Goal: Task Accomplishment & Management: Use online tool/utility

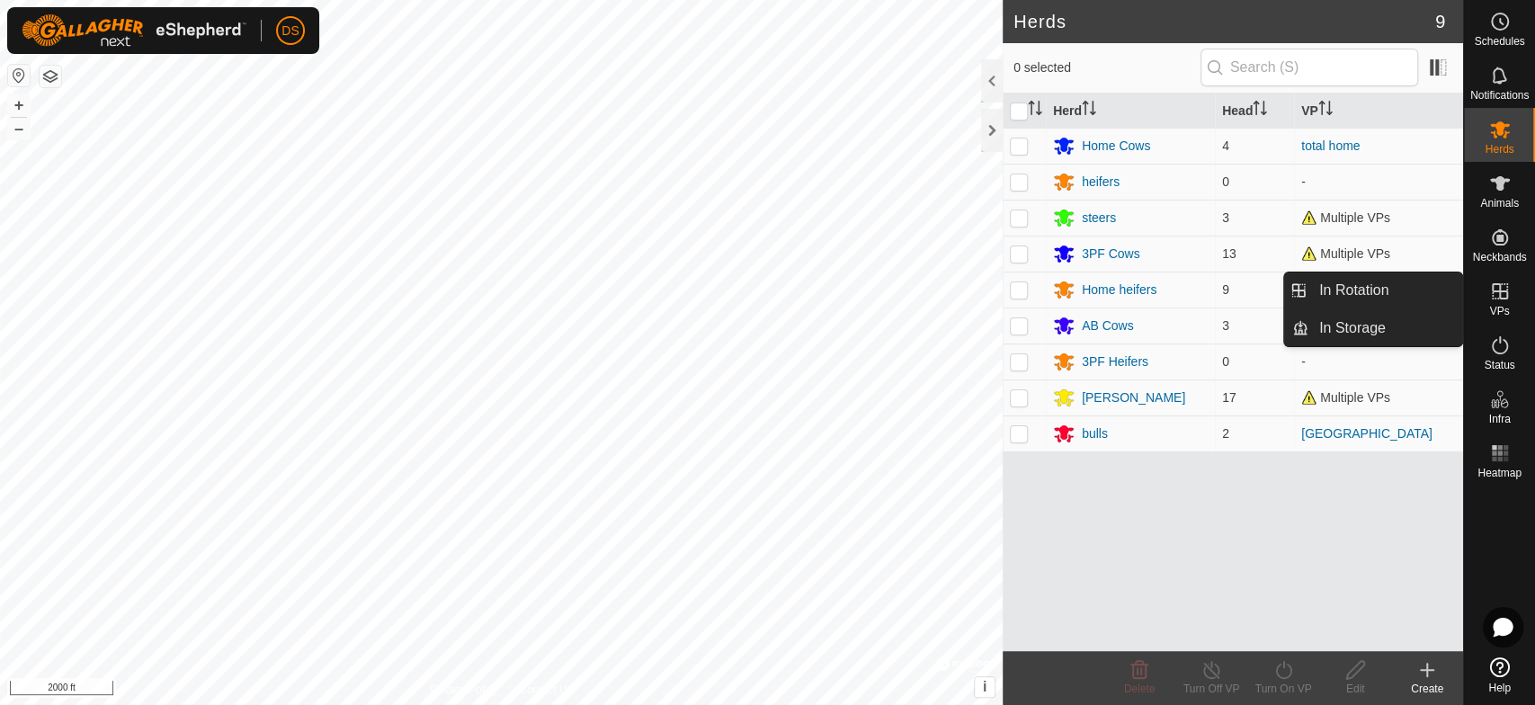
click at [1493, 290] on icon at bounding box center [1500, 291] width 16 height 16
click at [1383, 287] on link "In Rotation" at bounding box center [1386, 290] width 154 height 36
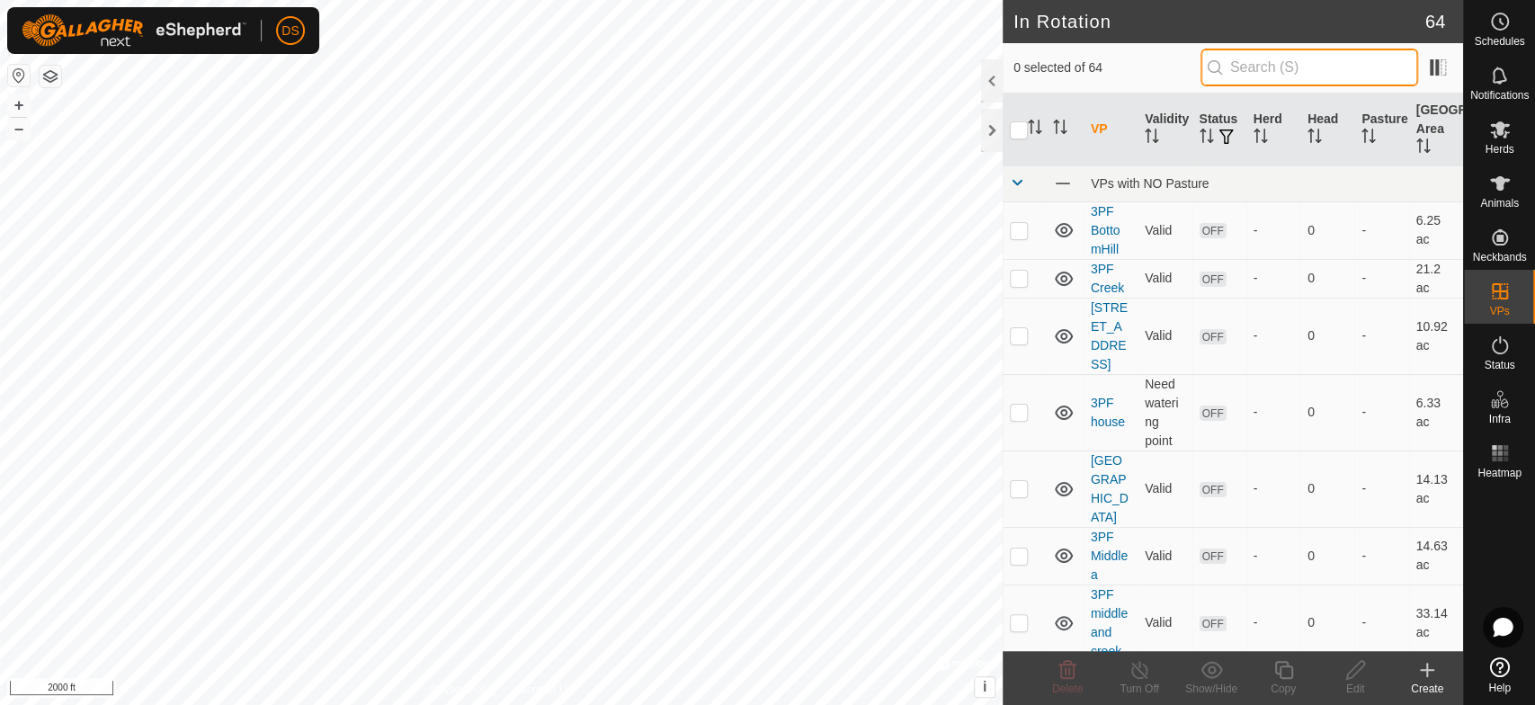
click at [1253, 60] on input "text" at bounding box center [1310, 68] width 218 height 38
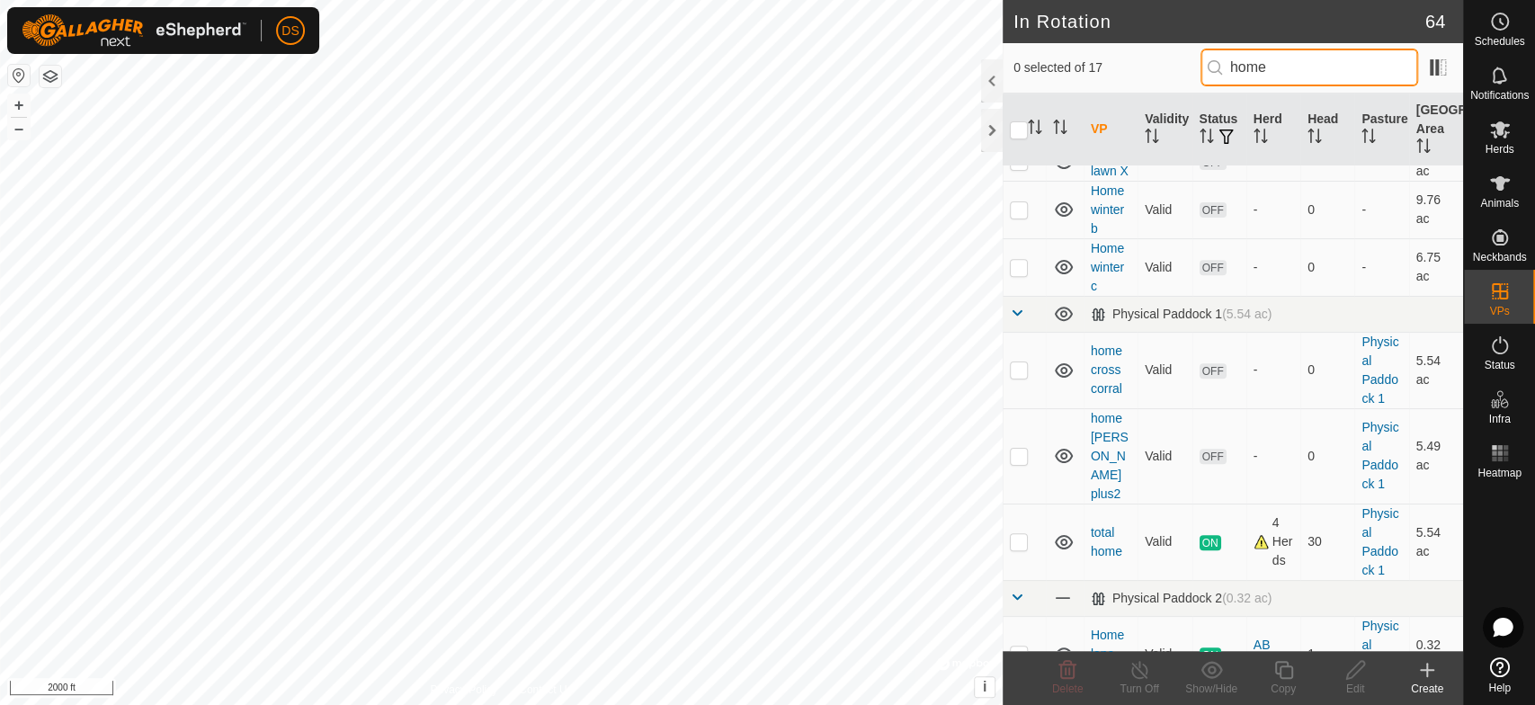
scroll to position [499, 0]
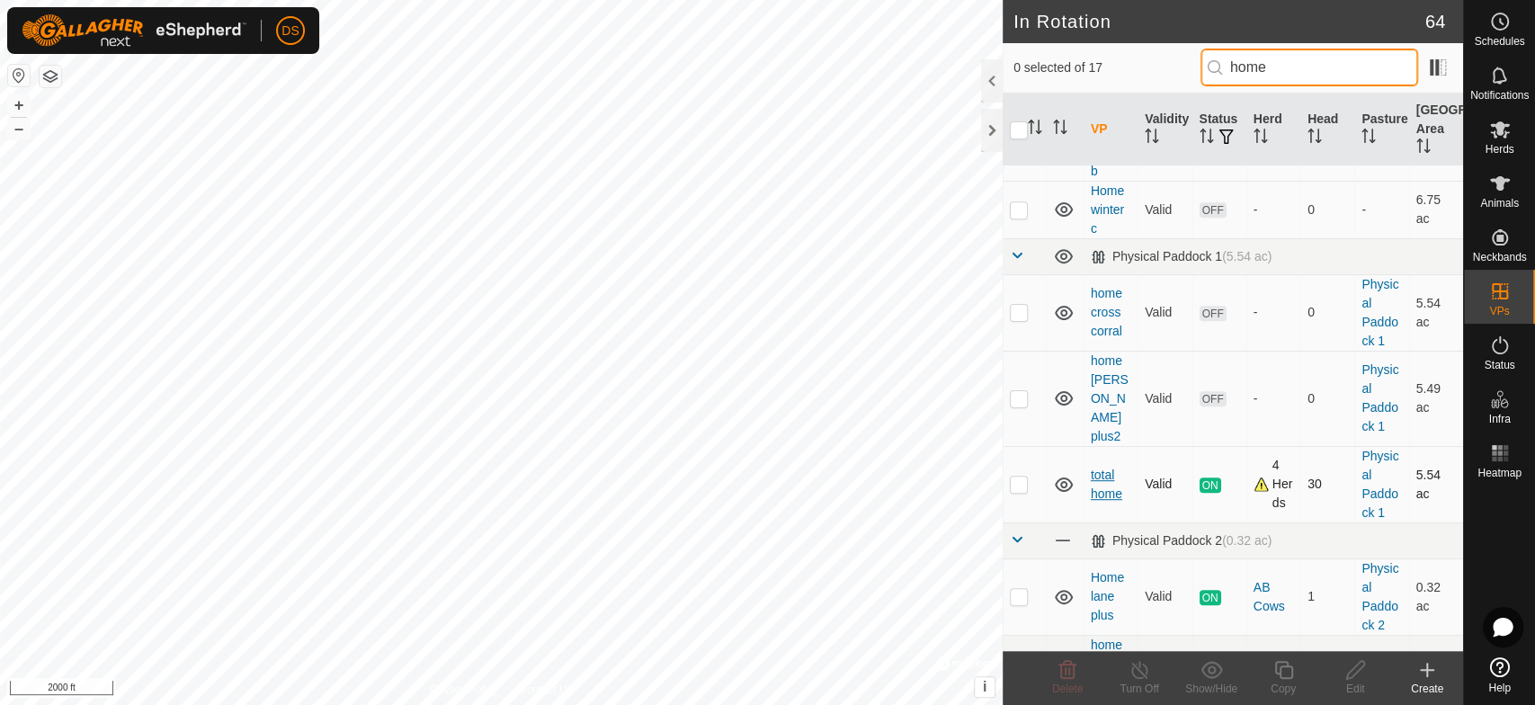
type input "home"
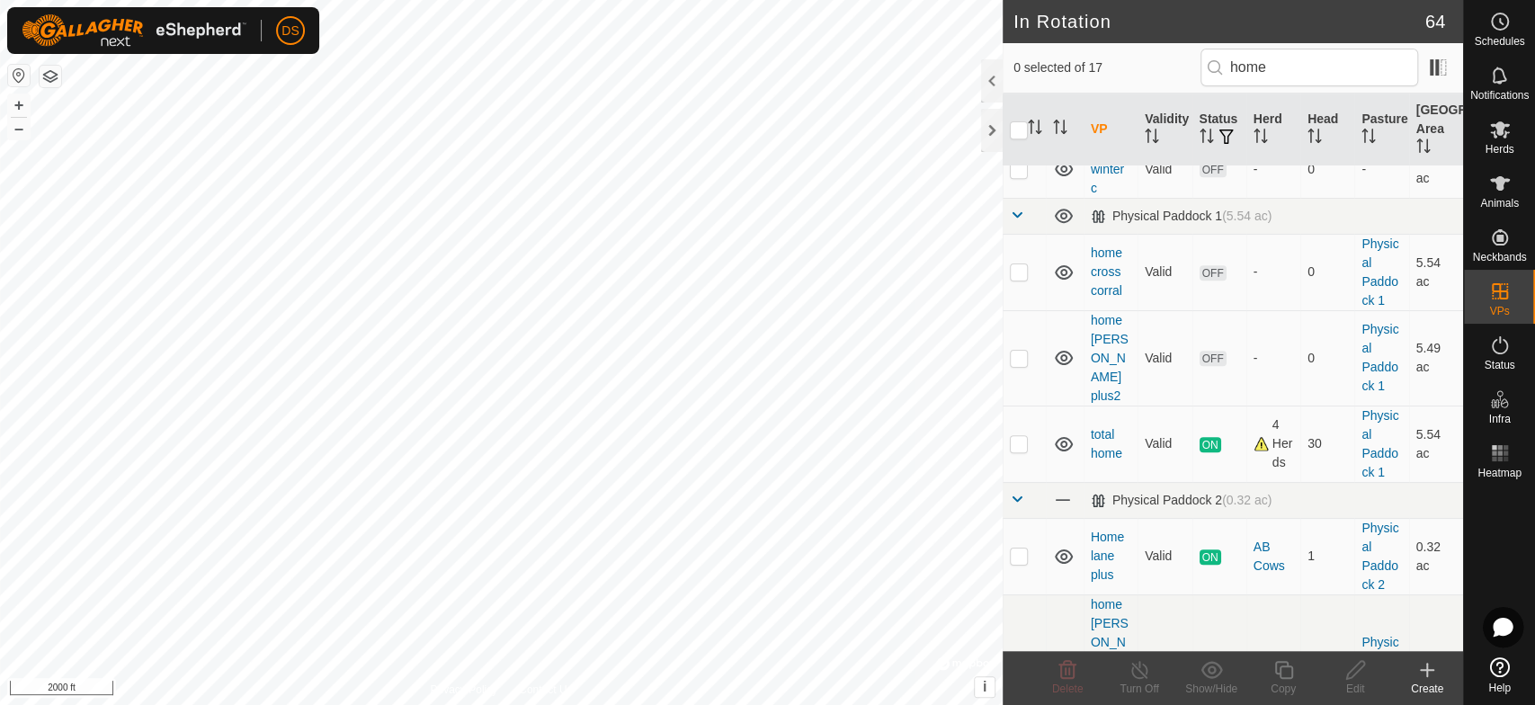
scroll to position [599, 0]
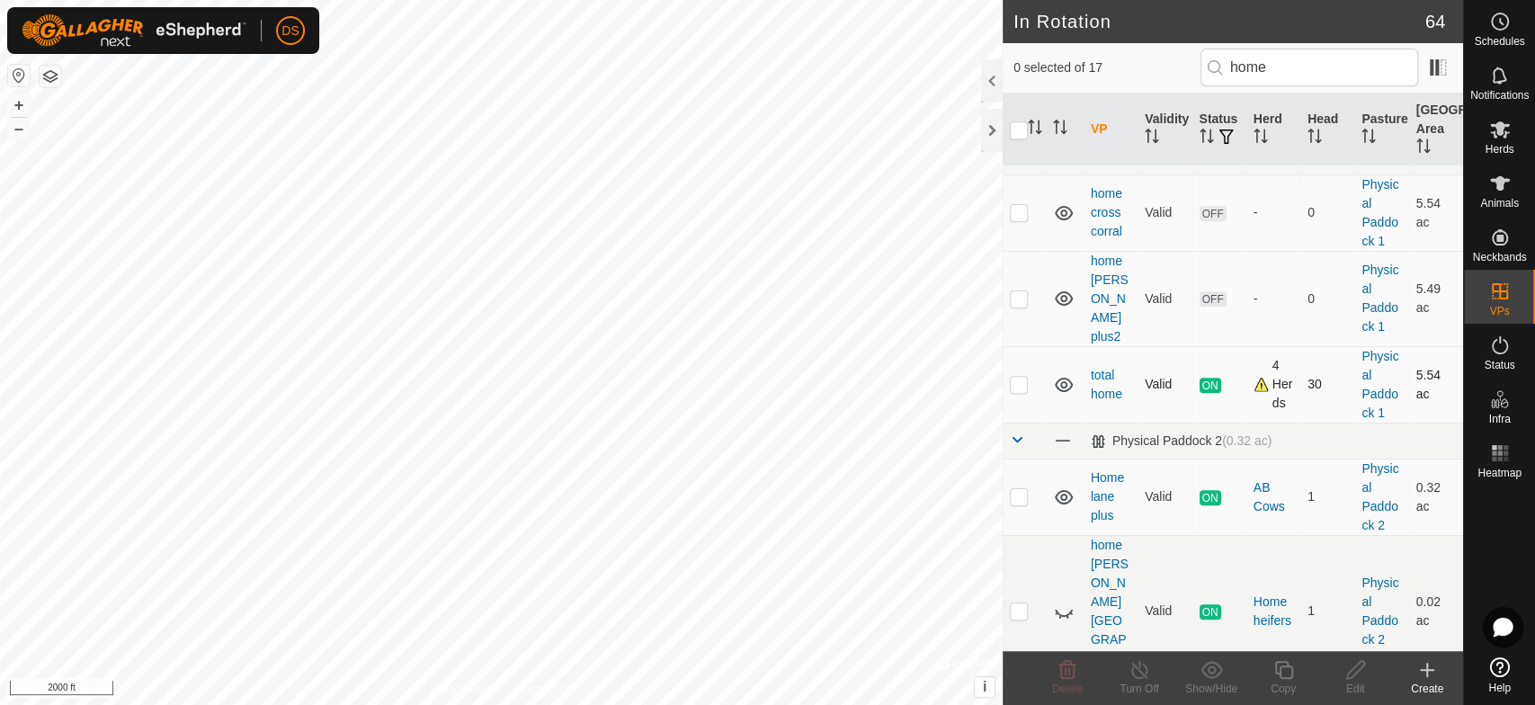
click at [1023, 377] on p-checkbox at bounding box center [1019, 384] width 18 height 14
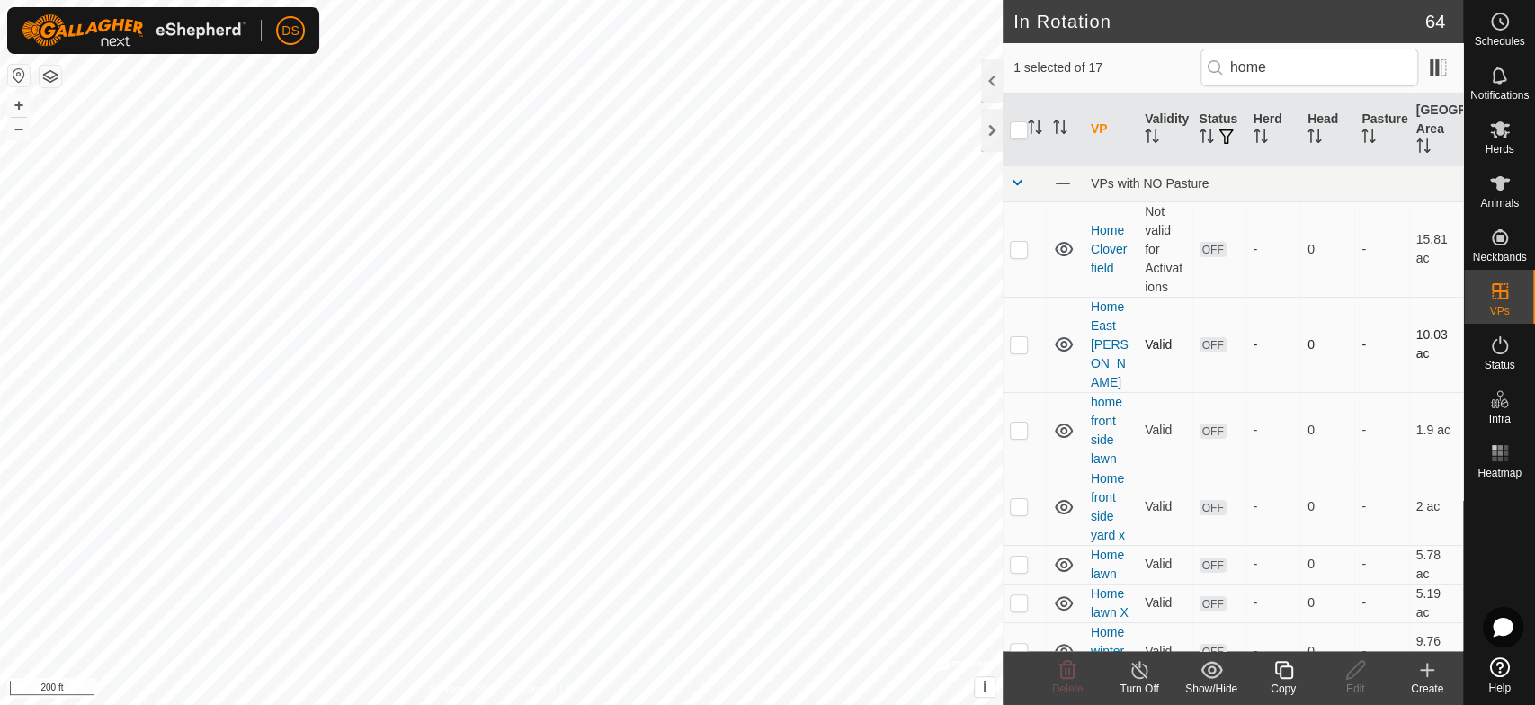
checkbox input "true"
click at [1280, 675] on icon at bounding box center [1283, 670] width 18 height 18
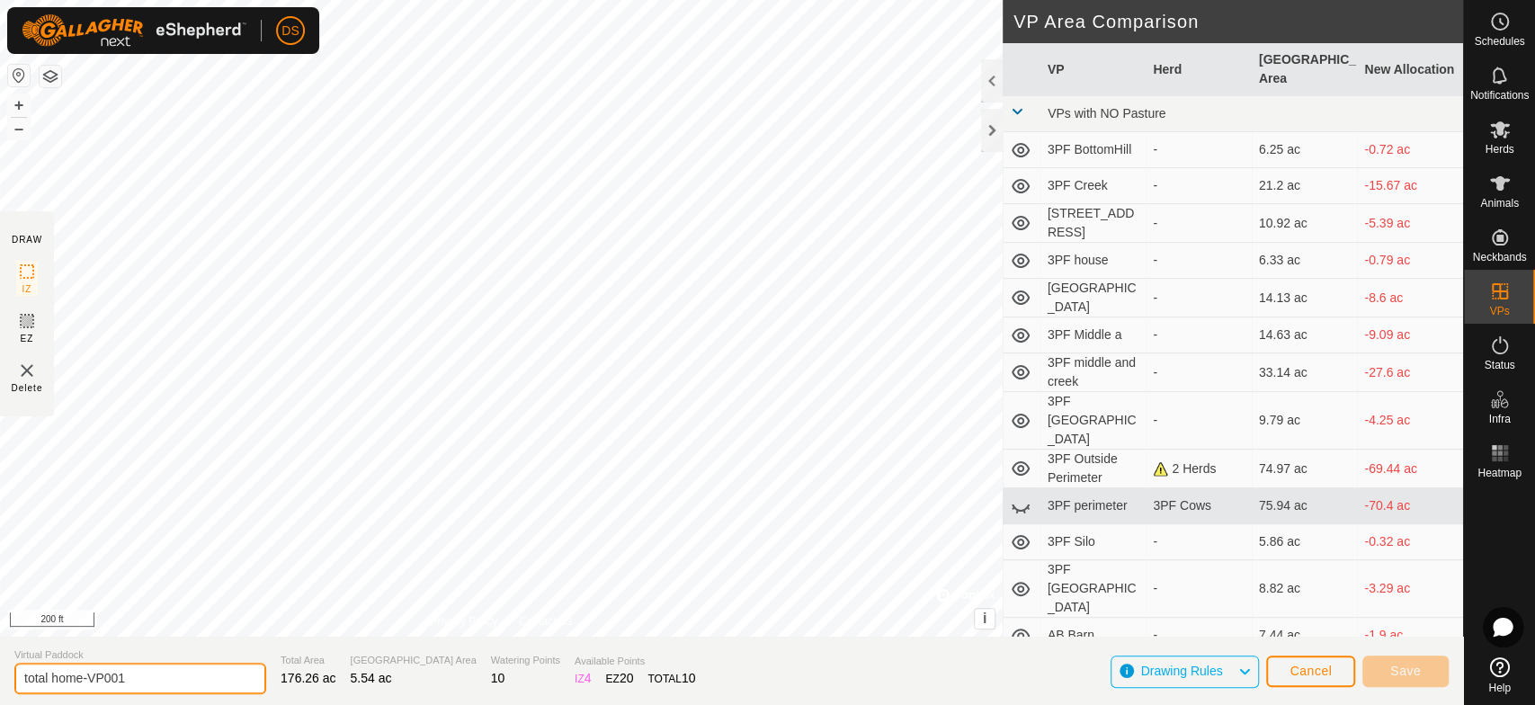
drag, startPoint x: 86, startPoint y: 678, endPoint x: 136, endPoint y: 679, distance: 49.5
click at [136, 679] on input "total home-VP001" at bounding box center [140, 678] width 252 height 31
type input "total home-excluded"
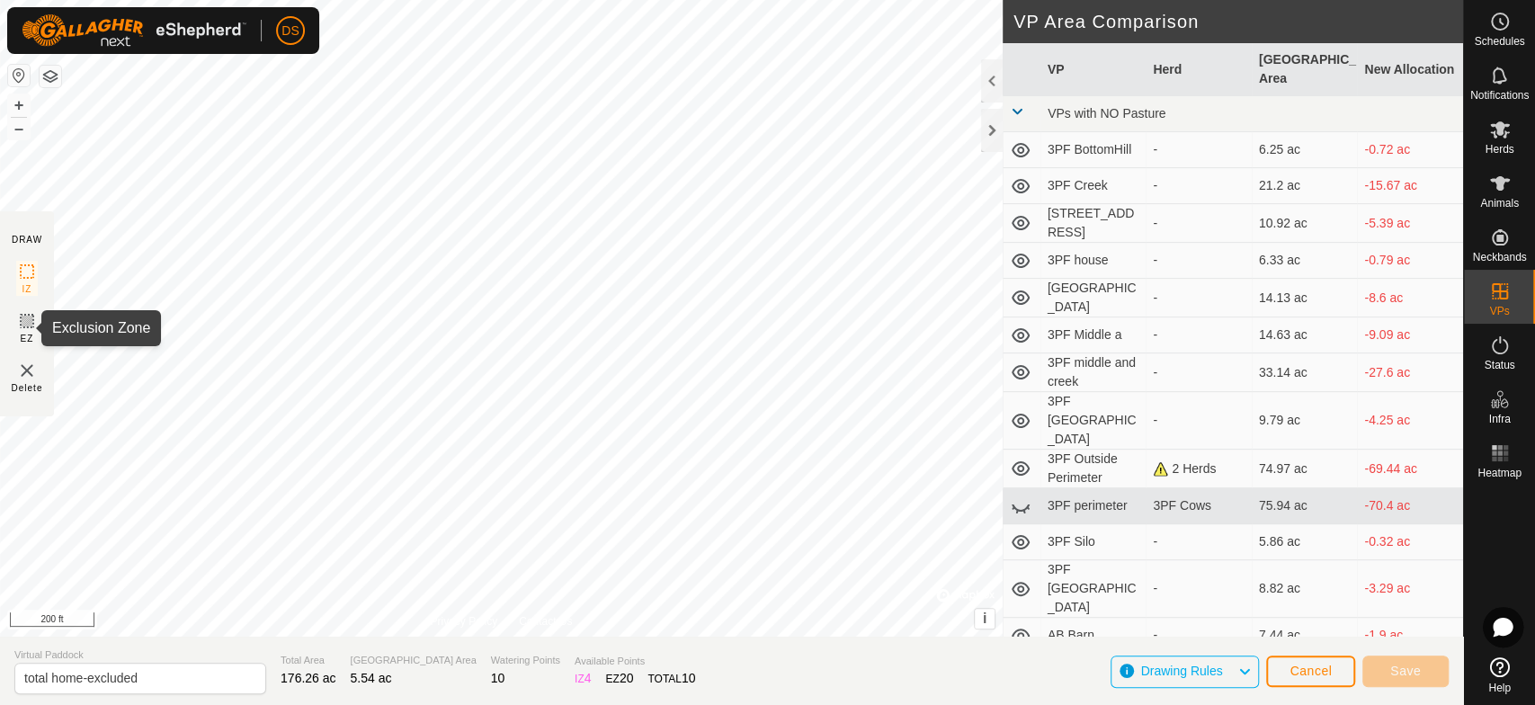
click at [24, 317] on icon at bounding box center [27, 321] width 22 height 22
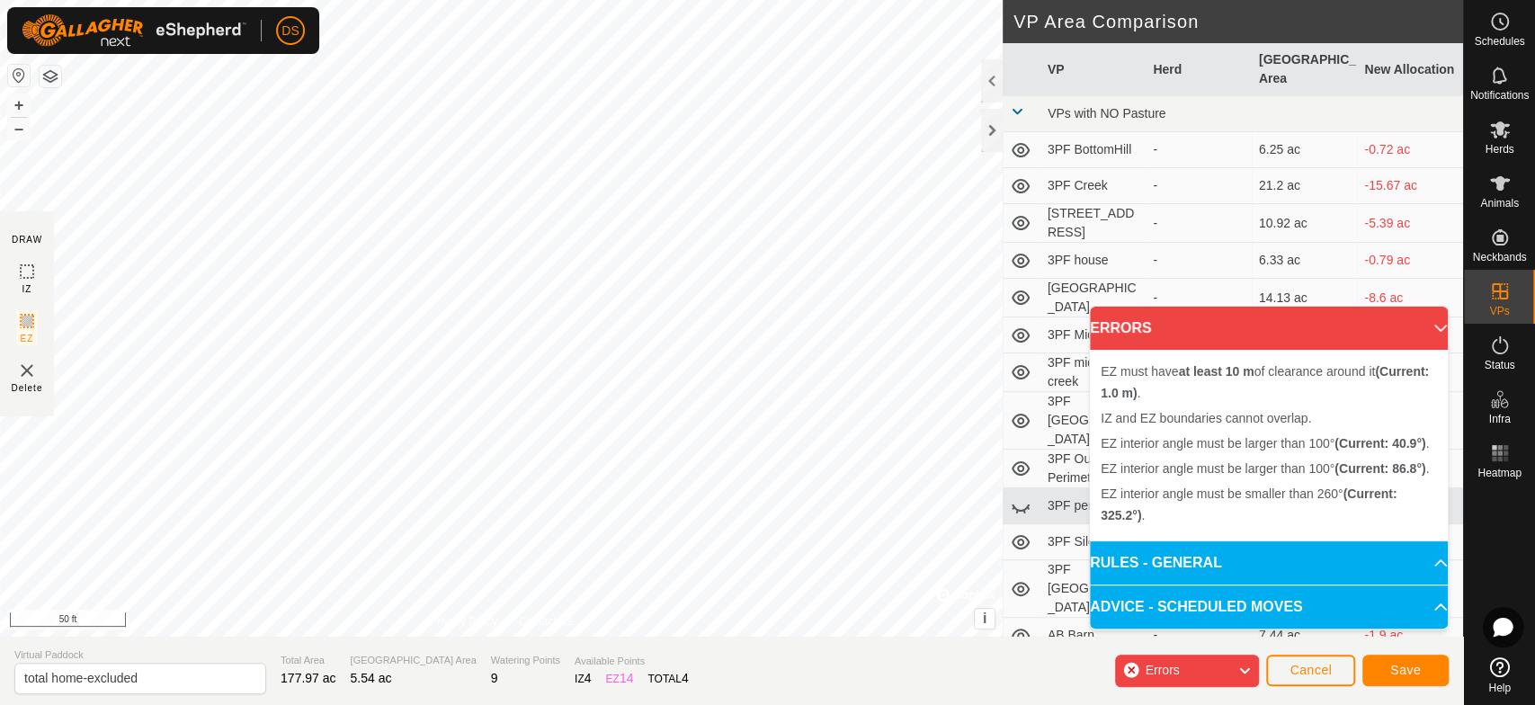
click at [604, 0] on html "DS Schedules Notifications Herds Animals Neckbands VPs Status Infra Heatmap Hel…" at bounding box center [767, 352] width 1535 height 705
click at [618, 0] on html "DS Schedules Notifications Herds Animals Neckbands VPs Status Infra Heatmap Hel…" at bounding box center [767, 352] width 1535 height 705
click at [524, 0] on html "DS Schedules Notifications Herds Animals Neckbands VPs Status Infra Heatmap Hel…" at bounding box center [767, 352] width 1535 height 705
click at [183, 31] on div "DS Schedules Notifications Herds Animals Neckbands VPs Status Infra Heatmap Hel…" at bounding box center [767, 352] width 1535 height 705
click at [494, 704] on html "DS Schedules Notifications Herds Animals Neckbands VPs Status Infra Heatmap Hel…" at bounding box center [767, 352] width 1535 height 705
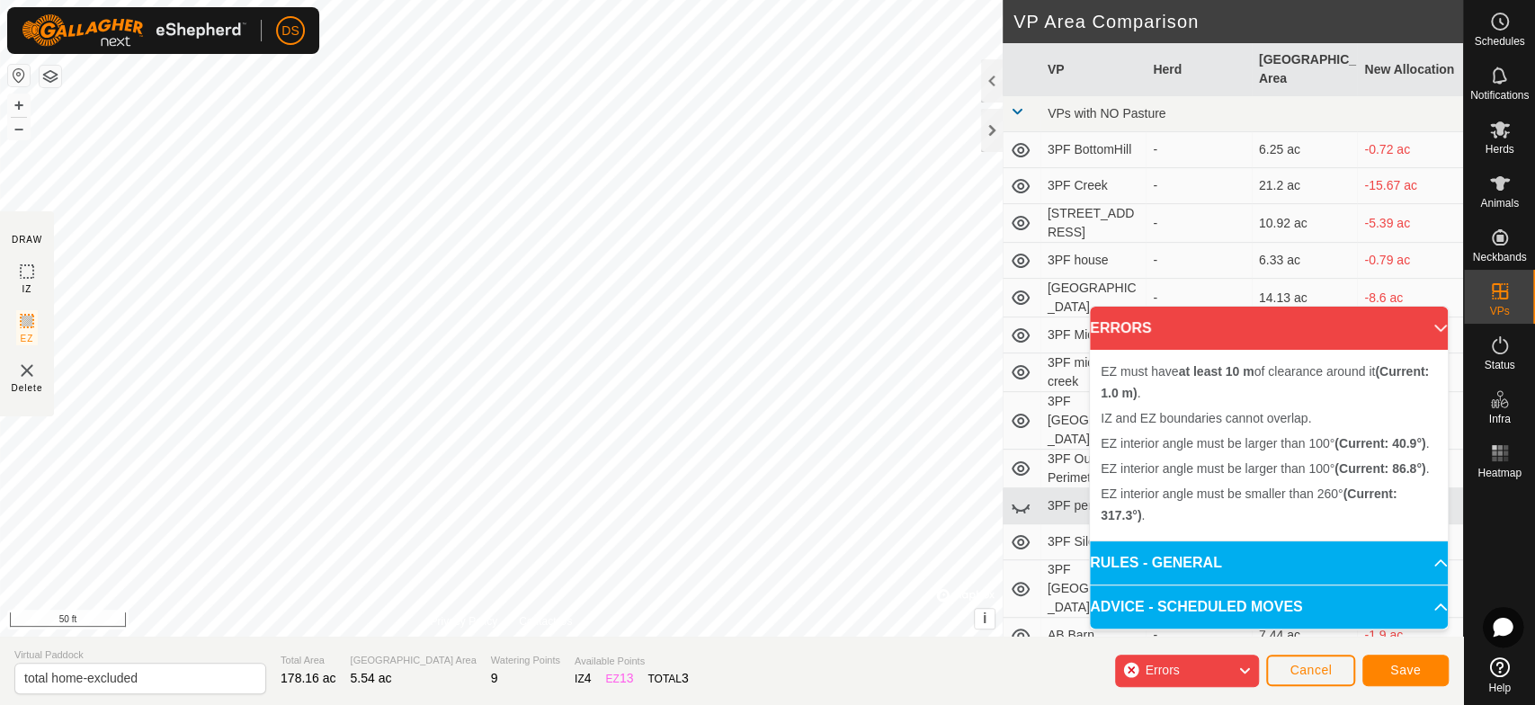
click at [768, 153] on div "EZ interior angle must be smaller than 260° (Current: 317.3°) . + – ⇧ i © Mapbo…" at bounding box center [501, 318] width 1003 height 637
click at [339, 262] on div "EZ interior angle must be larger than 100° (Current: 98.8°) ." at bounding box center [479, 270] width 281 height 16
click at [338, 262] on div "EZ interior angle must be larger than 100° (Current: 98.8°) . + – ⇧ i © Mapbox …" at bounding box center [501, 318] width 1003 height 637
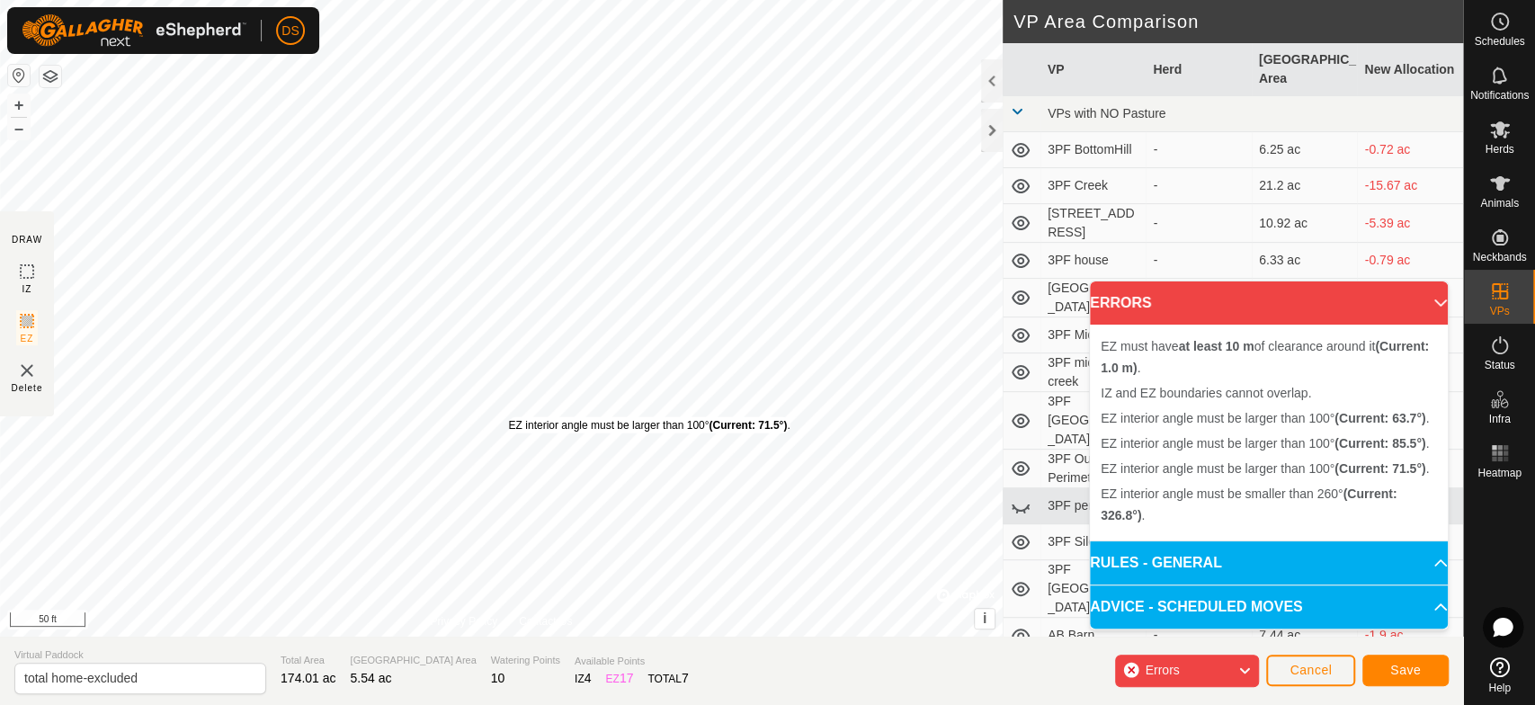
click at [509, 417] on div "EZ interior angle must be larger than 100° (Current: 71.5°) ." at bounding box center [649, 425] width 281 height 16
click at [508, 415] on div "EZ interior angle must be larger than 100° (Current: 71.5°) . + – ⇧ i © Mapbox …" at bounding box center [501, 318] width 1003 height 637
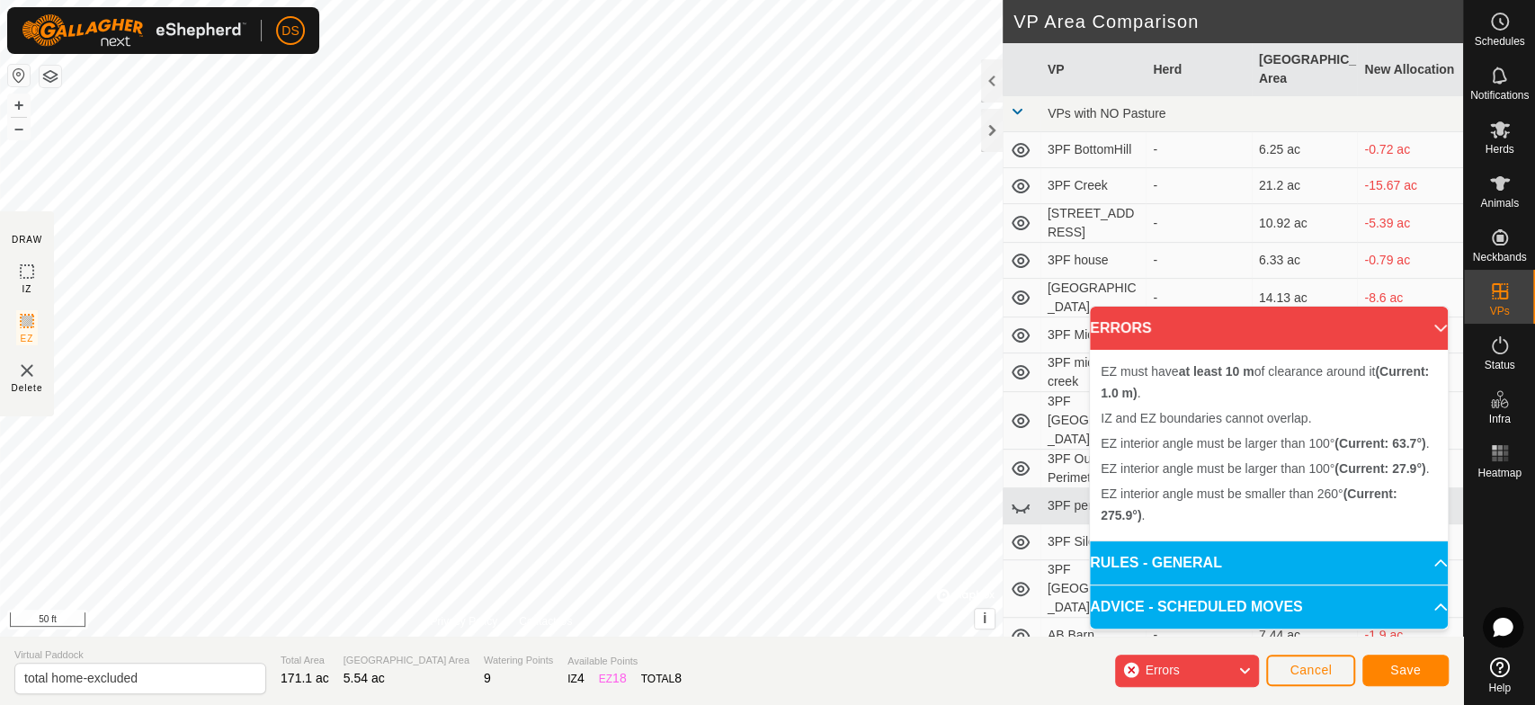
drag, startPoint x: 342, startPoint y: 263, endPoint x: 511, endPoint y: 629, distance: 403.2
click at [511, 629] on div "Privacy Policy Contact Us EZ interior angle must be larger than 100° (Current: …" at bounding box center [501, 318] width 1003 height 637
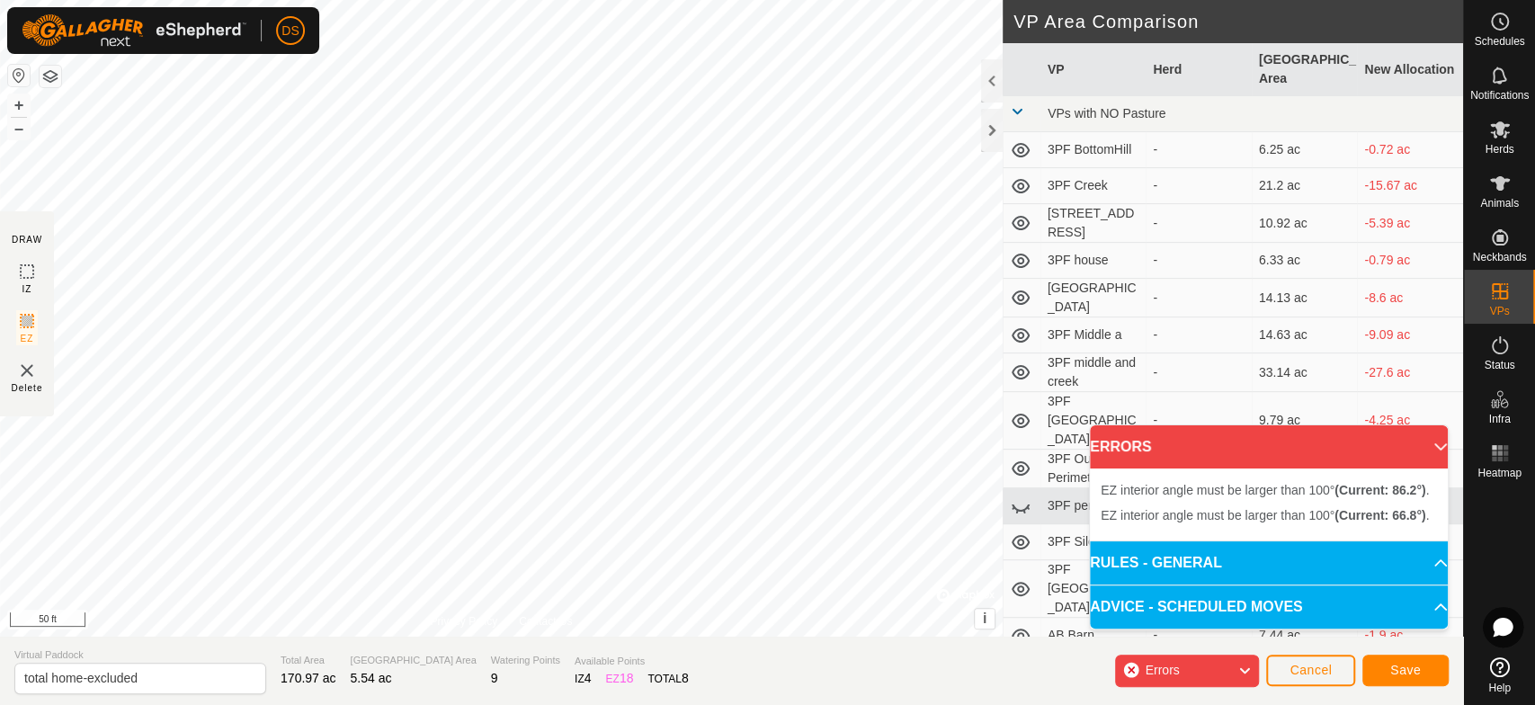
click at [646, 130] on div "EZ interior angle must be larger than 100° (Current: 66.8°) . + – ⇧ i © Mapbox …" at bounding box center [501, 318] width 1003 height 637
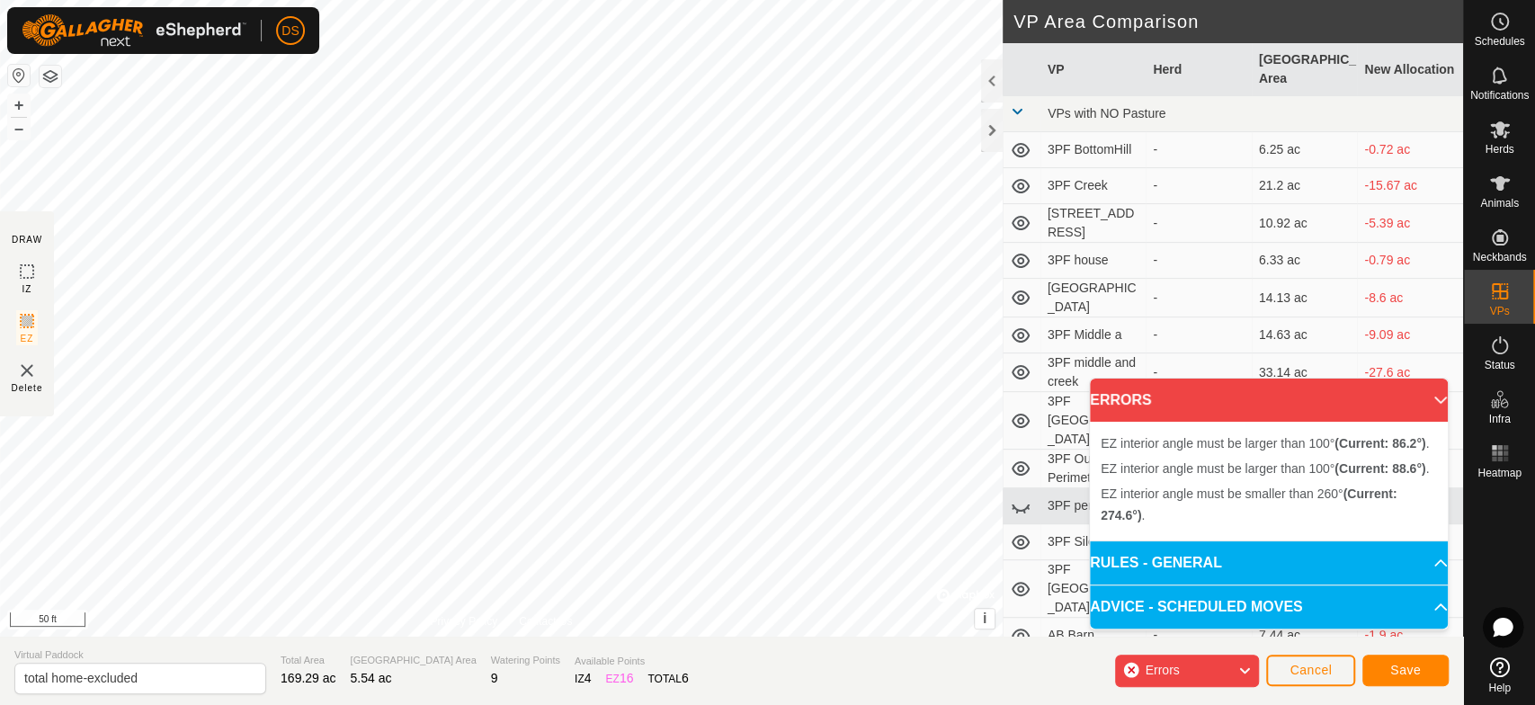
click at [227, 387] on div "EZ interior angle must be smaller than 260° (Current: 274.6°) . + – ⇧ i © Mapbo…" at bounding box center [501, 318] width 1003 height 637
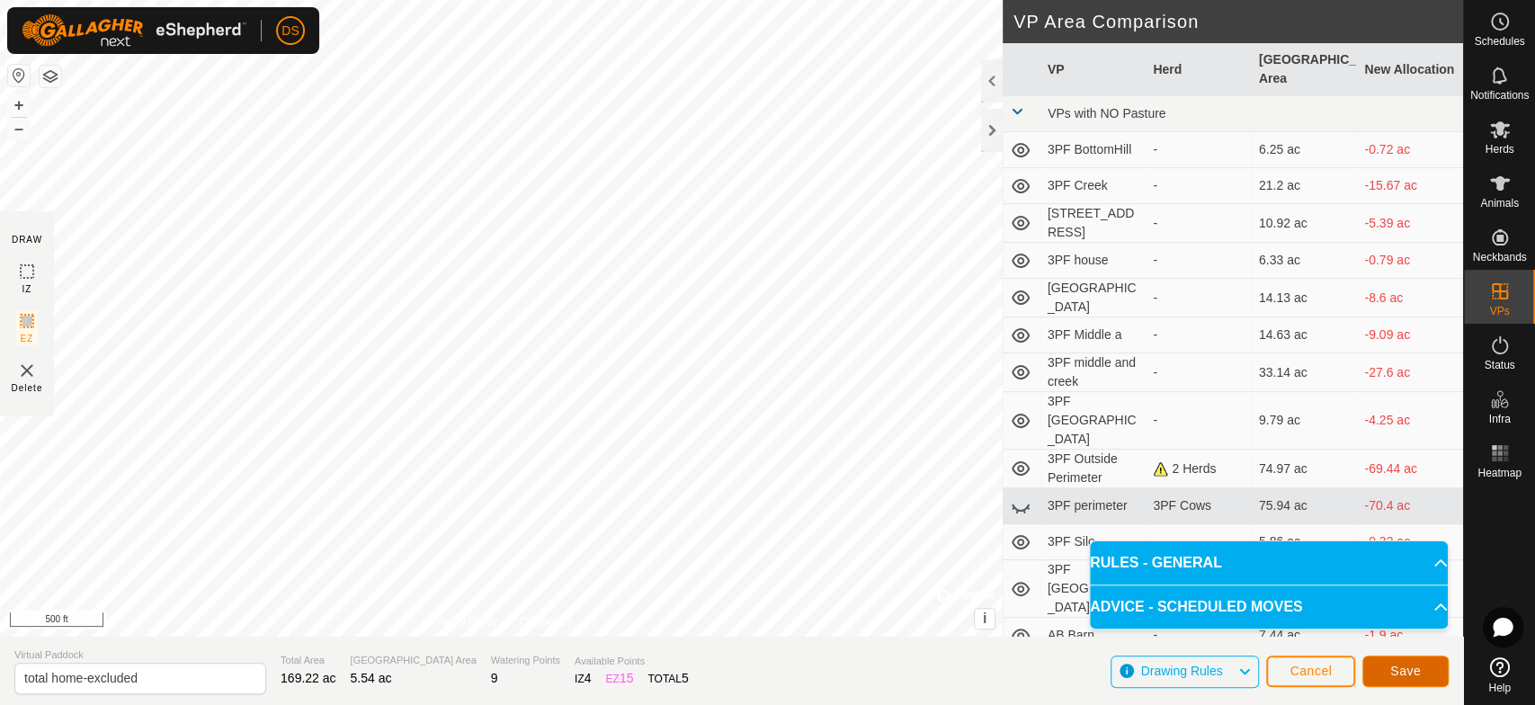
click at [891, 576] on div "DRAW IZ EZ Delete Privacy Policy Contact Us EZ interior angle must be larger th…" at bounding box center [731, 352] width 1463 height 705
click at [1407, 669] on span "Save" at bounding box center [1405, 671] width 31 height 14
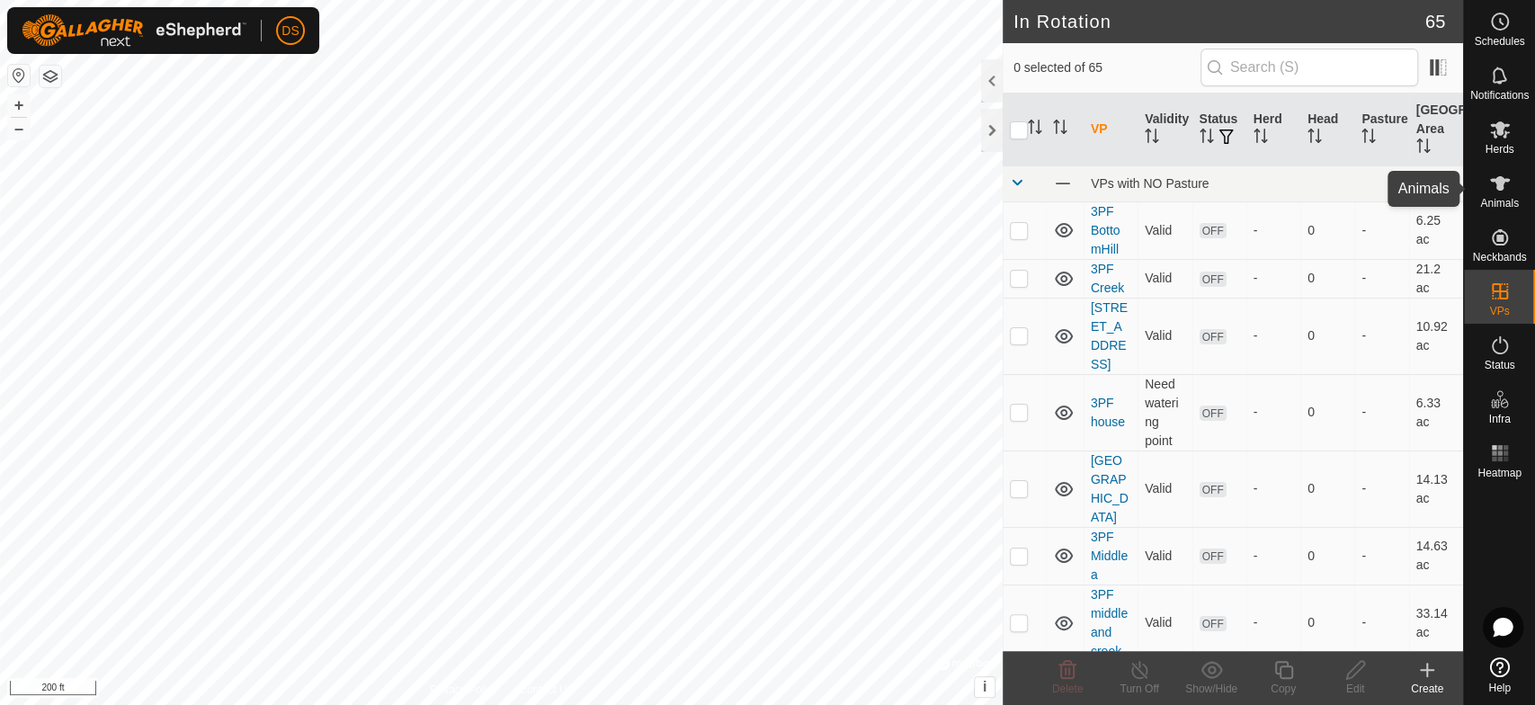
click at [1498, 181] on icon at bounding box center [1500, 183] width 20 height 14
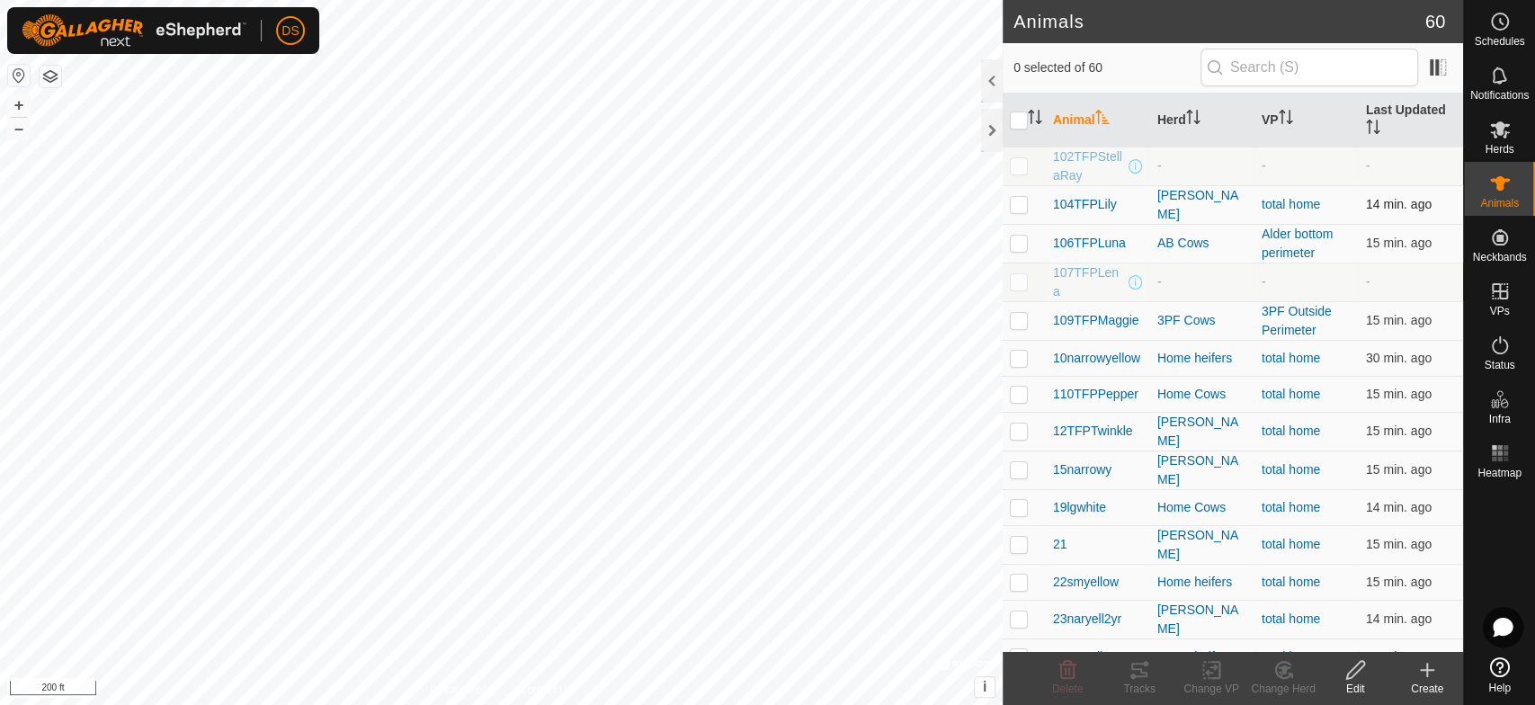
click at [1022, 205] on p-checkbox at bounding box center [1019, 204] width 18 height 14
checkbox input "true"
click at [1019, 353] on p-checkbox at bounding box center [1019, 358] width 18 height 14
checkbox input "true"
click at [1022, 391] on p-checkbox at bounding box center [1019, 394] width 18 height 14
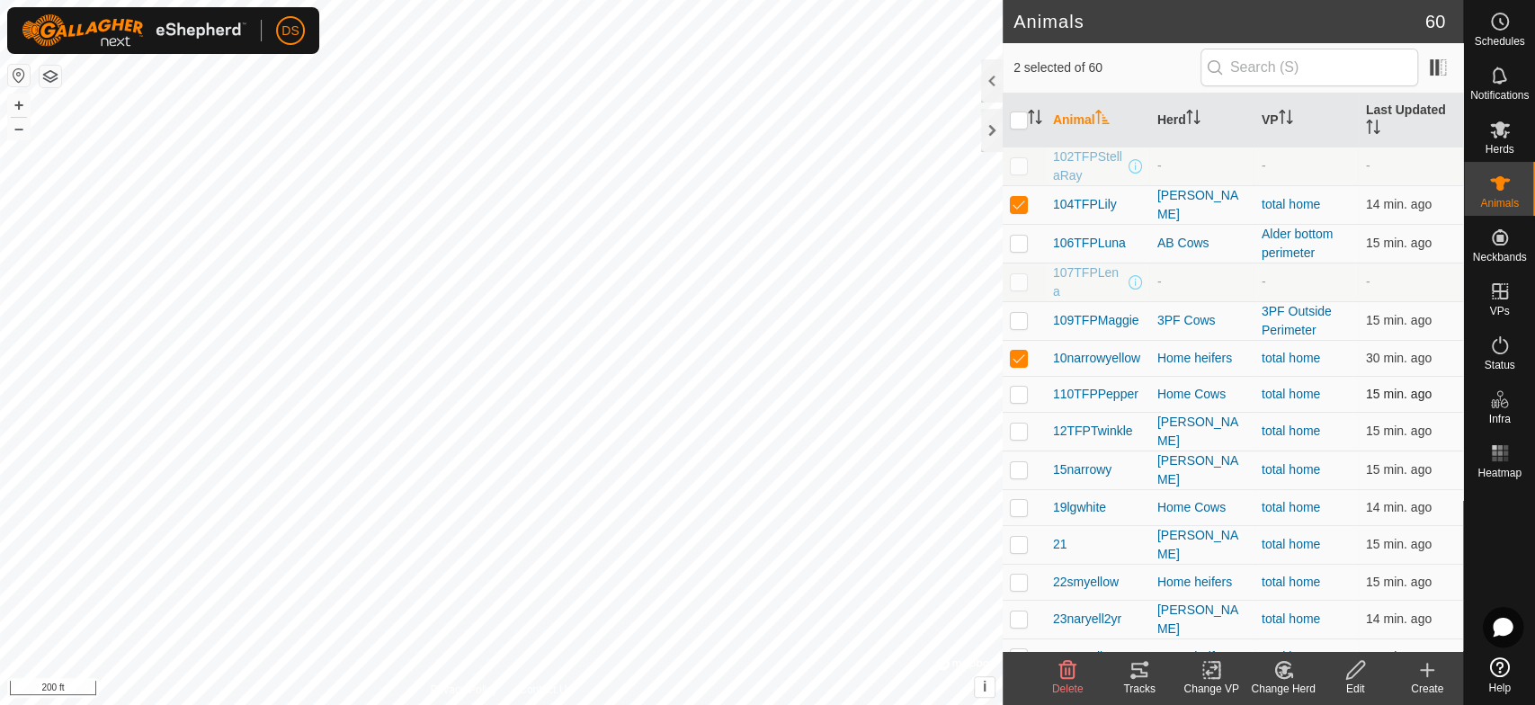
checkbox input "true"
click at [1016, 430] on p-checkbox at bounding box center [1019, 431] width 18 height 14
checkbox input "true"
click at [1021, 457] on td at bounding box center [1024, 470] width 43 height 39
checkbox input "true"
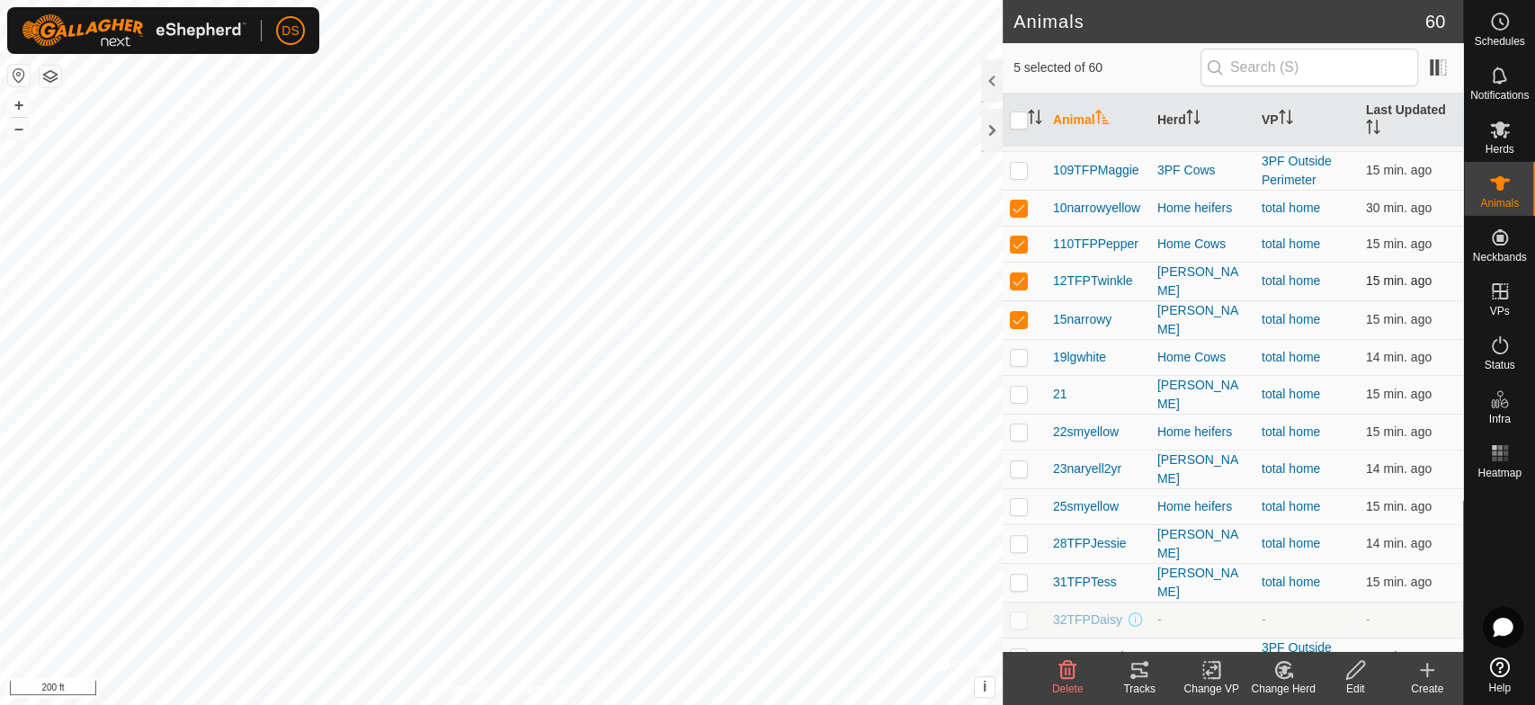
scroll to position [200, 0]
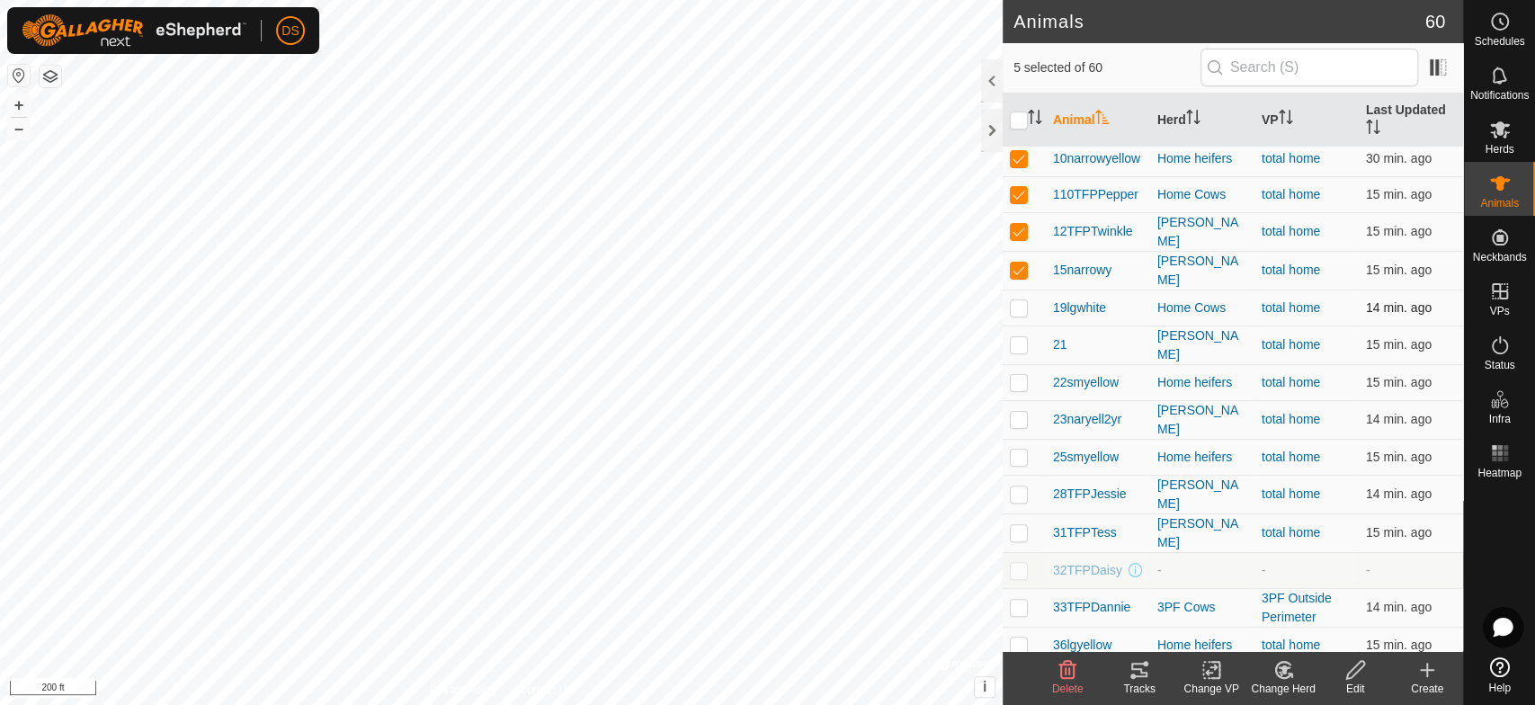
click at [1018, 300] on p-checkbox at bounding box center [1019, 307] width 18 height 14
checkbox input "true"
click at [1023, 337] on p-checkbox at bounding box center [1019, 344] width 18 height 14
checkbox input "true"
click at [1014, 375] on p-checkbox at bounding box center [1019, 382] width 18 height 14
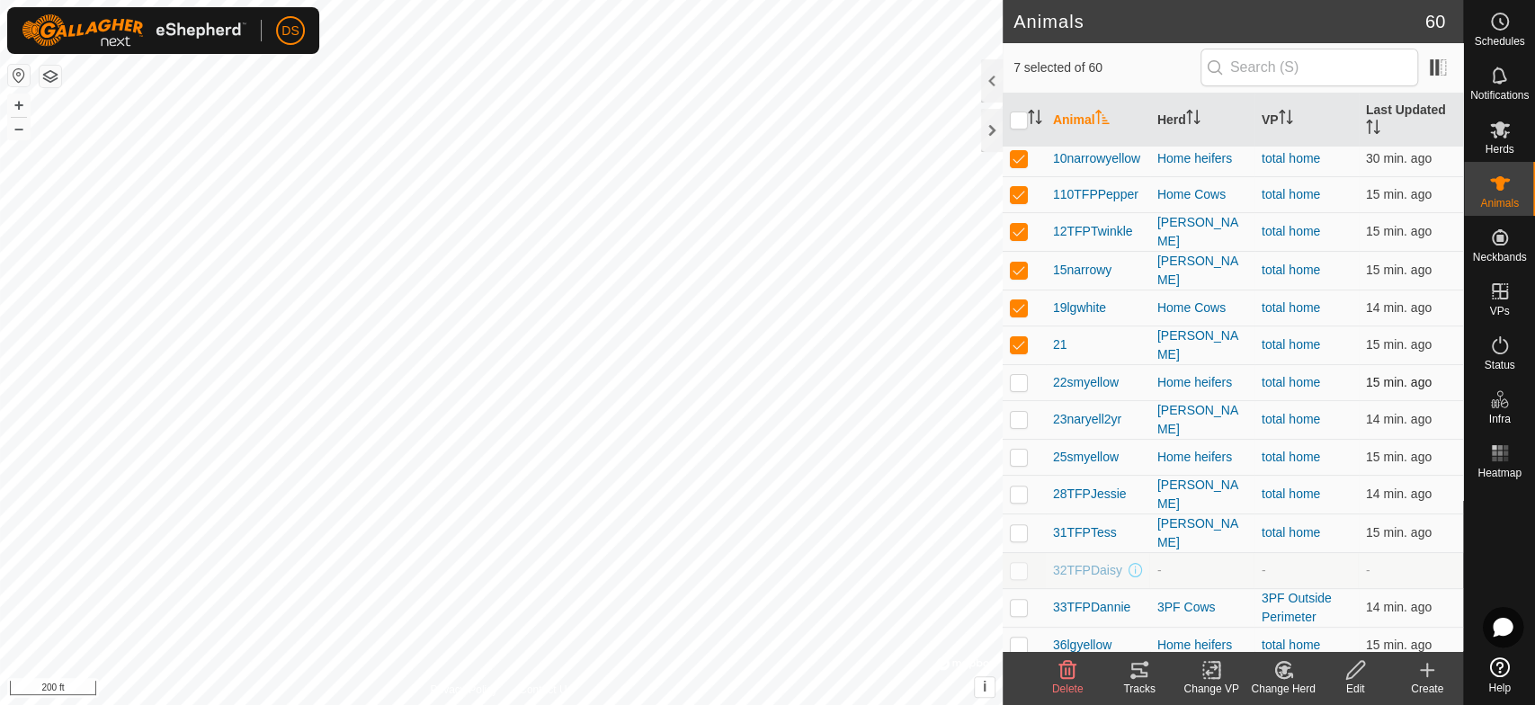
checkbox input "true"
click at [1020, 413] on p-checkbox at bounding box center [1019, 419] width 18 height 14
checkbox input "true"
click at [1032, 447] on td at bounding box center [1024, 457] width 43 height 36
checkbox input "true"
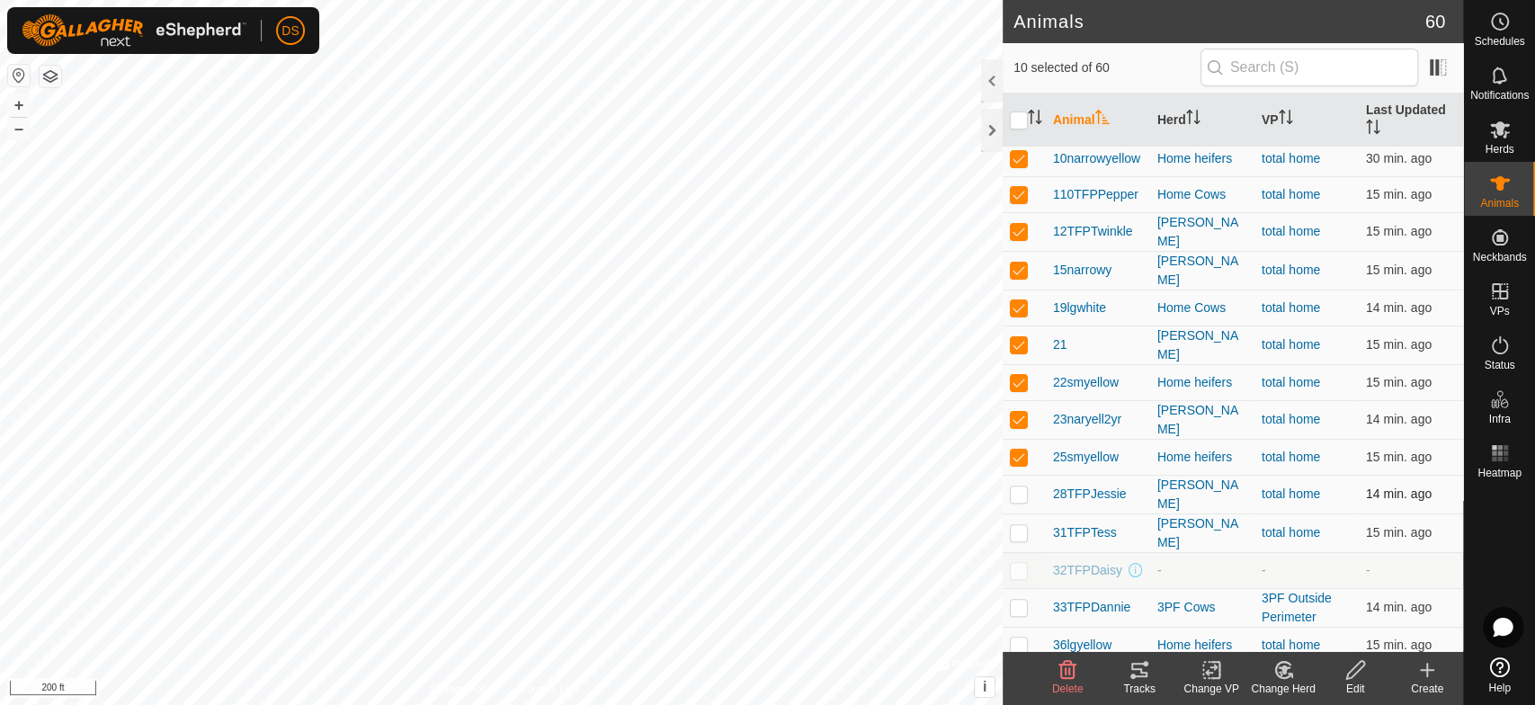
click at [1024, 487] on p-checkbox at bounding box center [1019, 494] width 18 height 14
checkbox input "true"
click at [1023, 525] on p-checkbox at bounding box center [1019, 532] width 18 height 14
checkbox input "true"
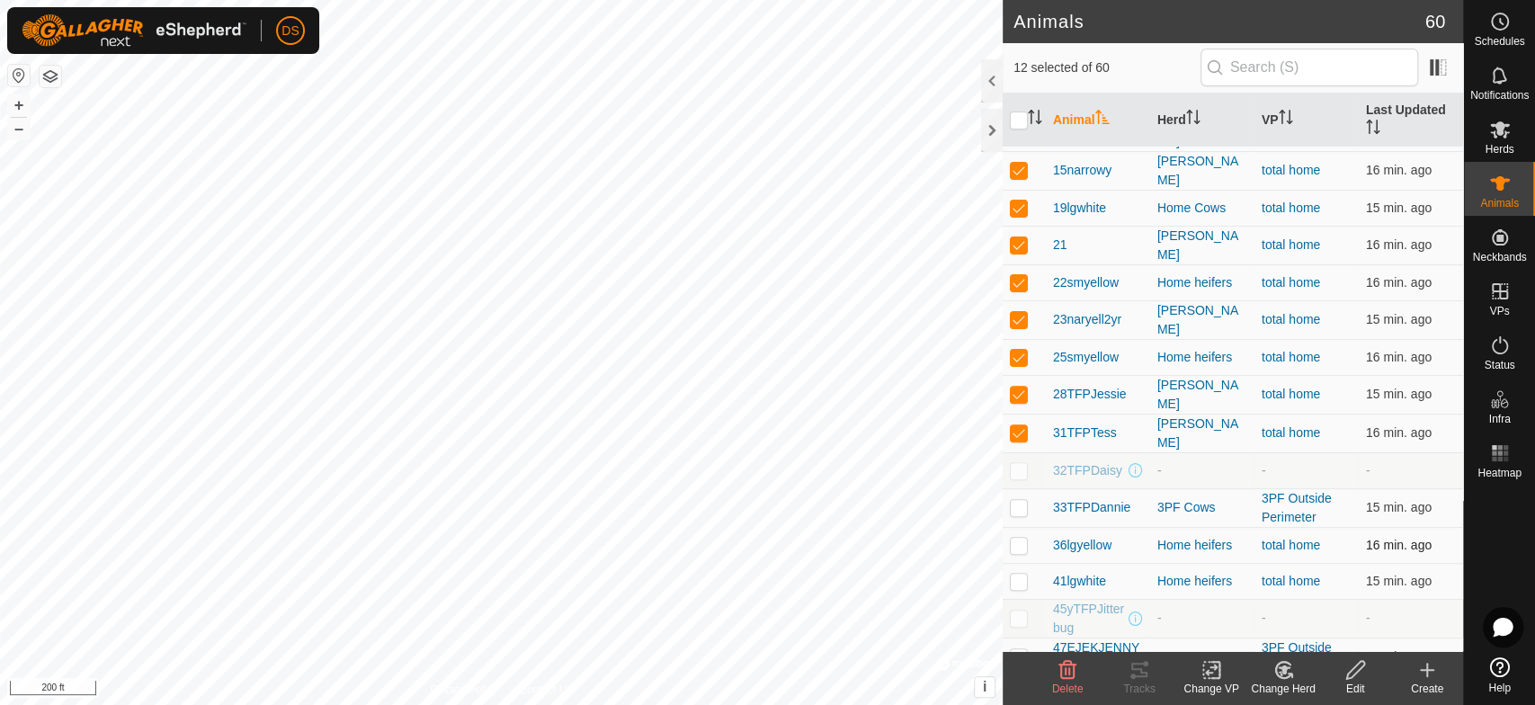
click at [1014, 538] on p-checkbox at bounding box center [1019, 545] width 18 height 14
checkbox input "true"
click at [1019, 574] on p-checkbox at bounding box center [1019, 581] width 18 height 14
checkbox input "true"
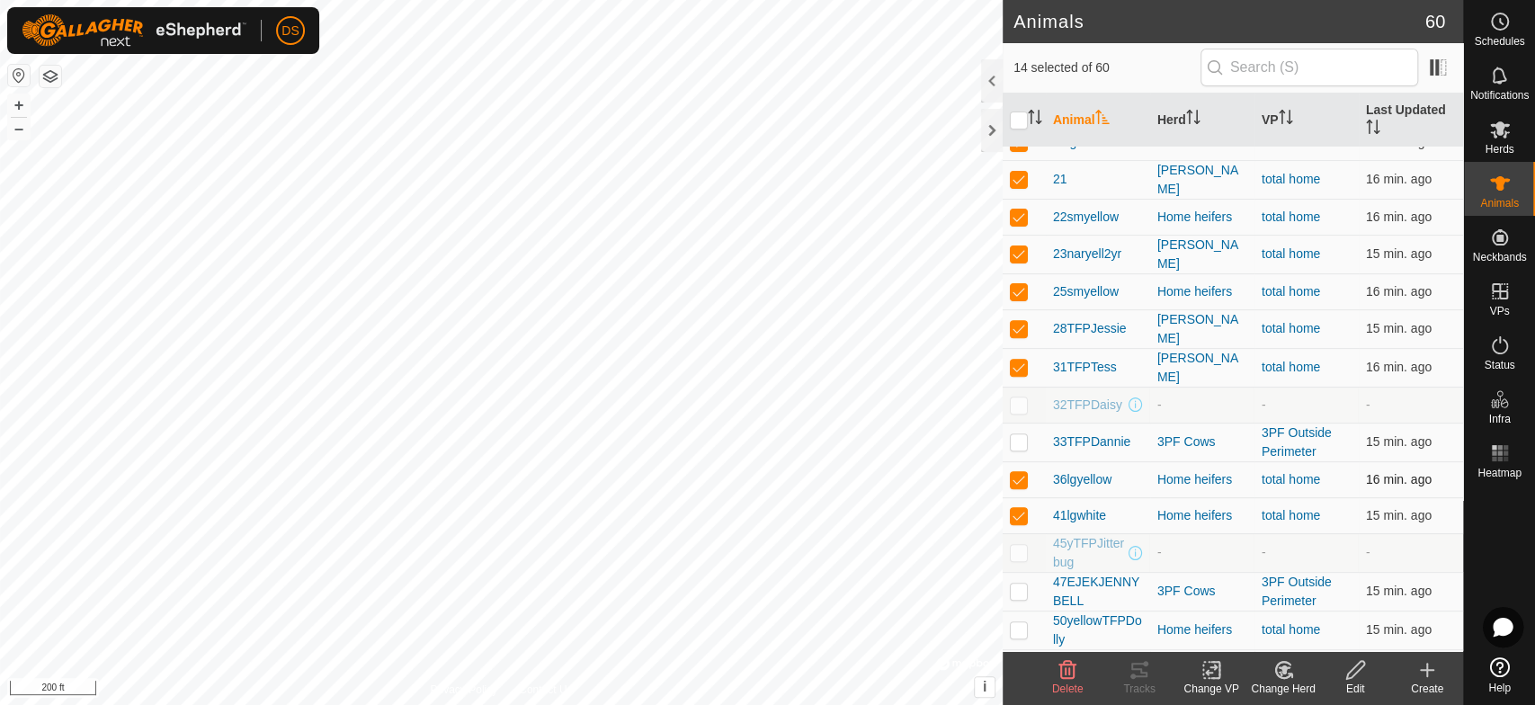
scroll to position [499, 0]
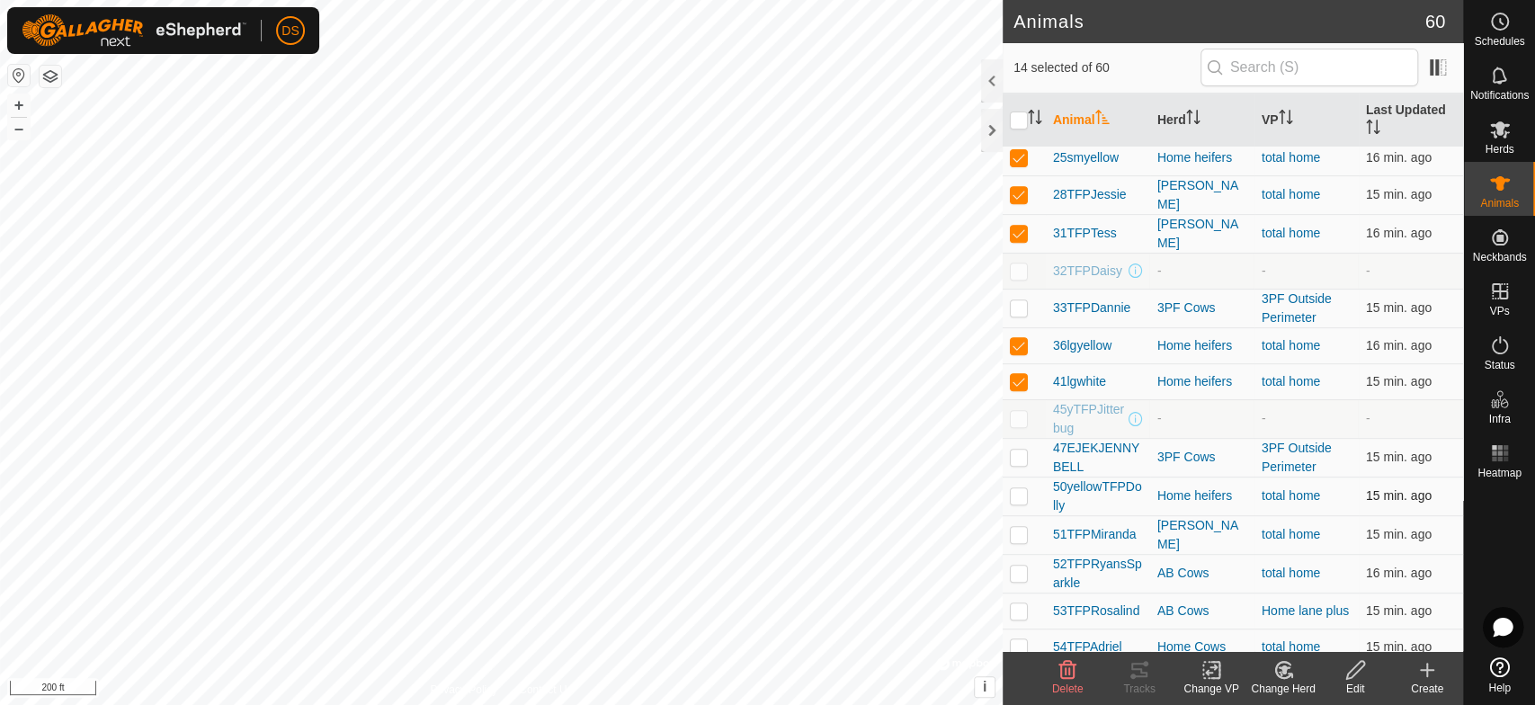
click at [1014, 477] on td at bounding box center [1024, 496] width 43 height 39
checkbox input "true"
click at [1020, 527] on p-checkbox at bounding box center [1019, 534] width 18 height 14
checkbox input "true"
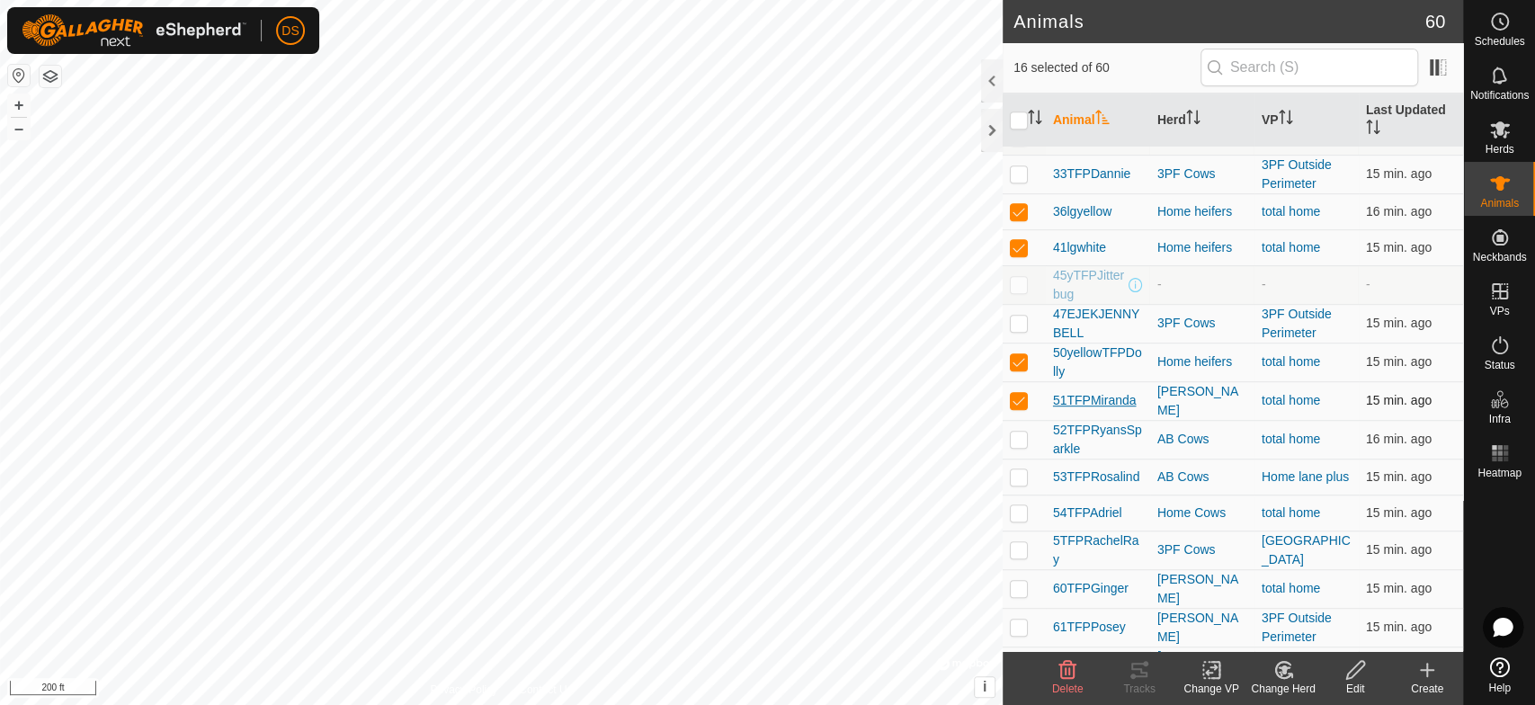
scroll to position [699, 0]
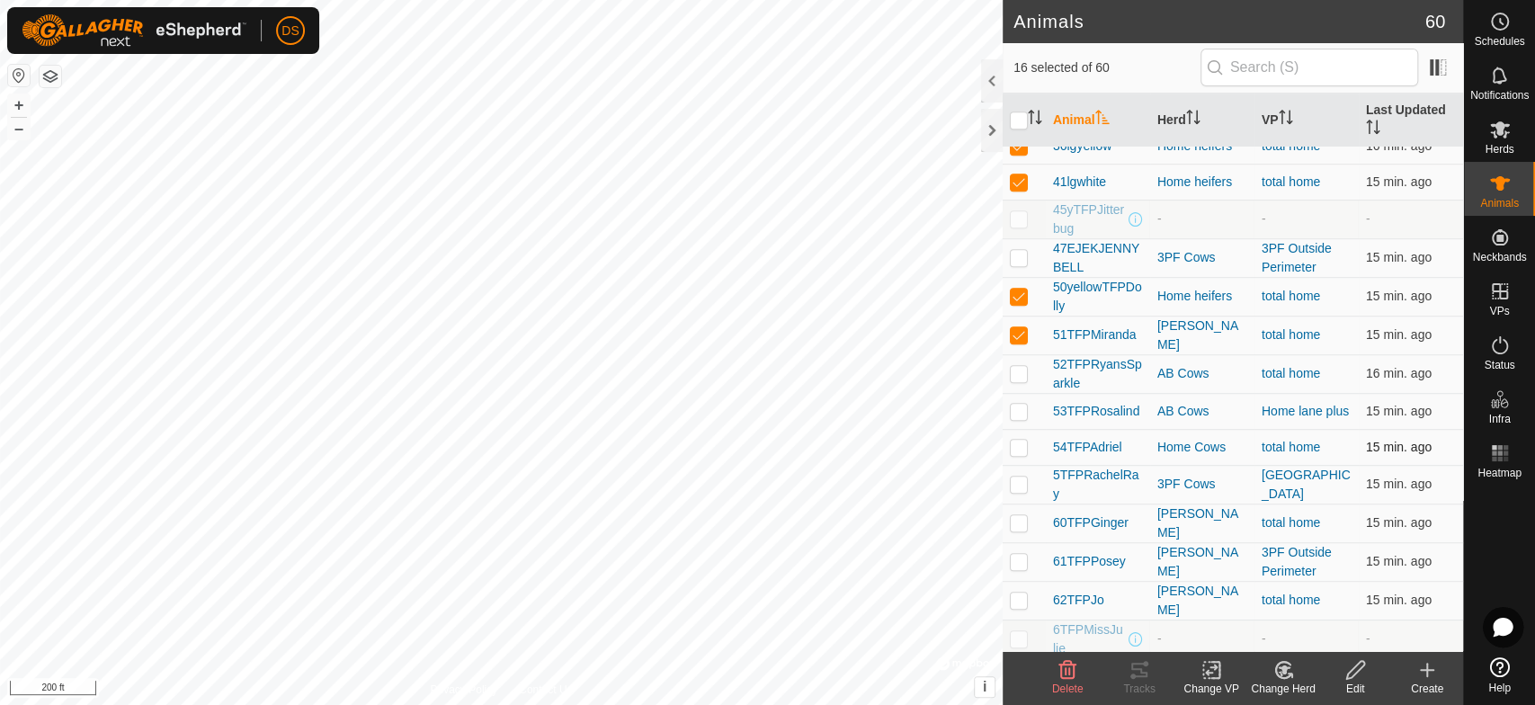
click at [1016, 440] on p-checkbox at bounding box center [1019, 447] width 18 height 14
checkbox input "true"
drag, startPoint x: 1024, startPoint y: 502, endPoint x: 1022, endPoint y: 527, distance: 25.3
click at [1023, 515] on p-checkbox at bounding box center [1019, 522] width 18 height 14
checkbox input "true"
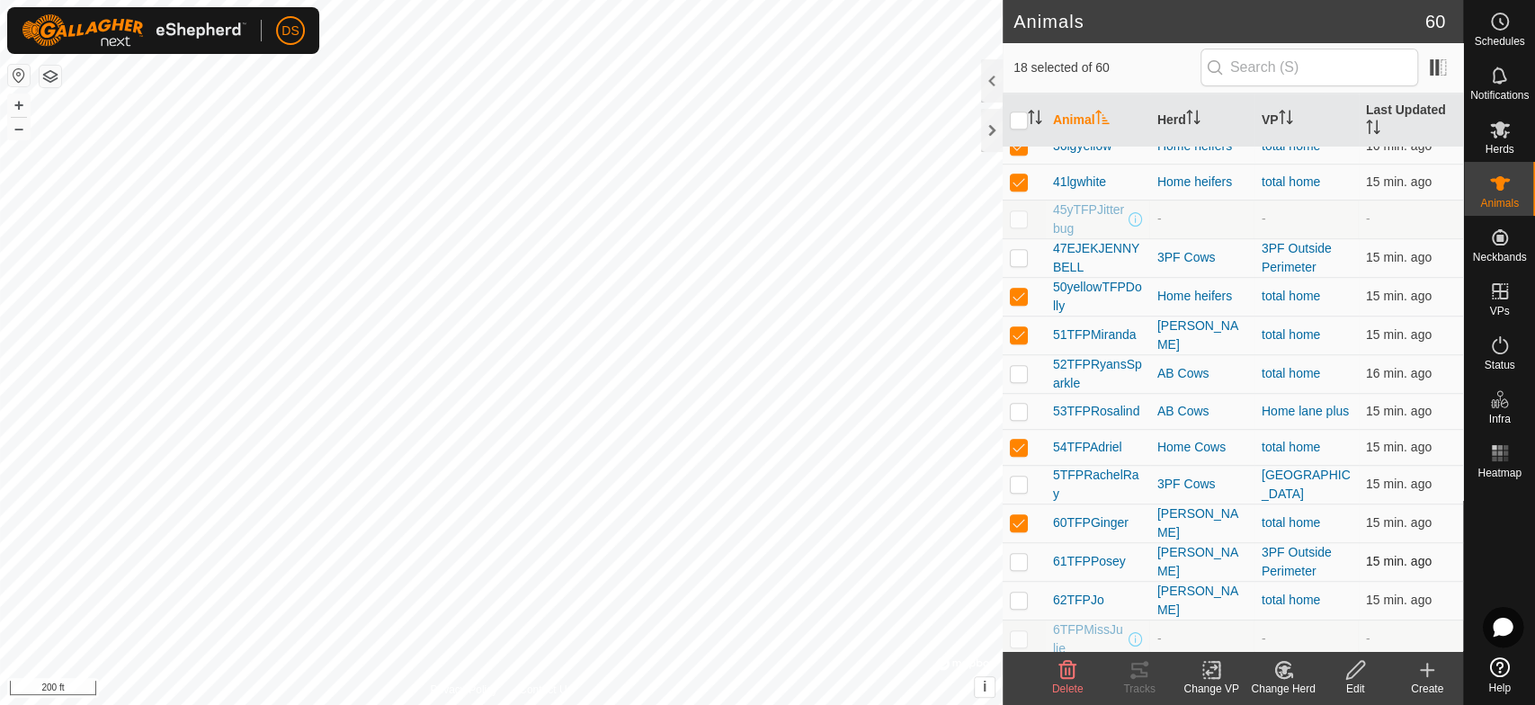
click at [1017, 554] on p-checkbox at bounding box center [1019, 561] width 18 height 14
checkbox input "true"
click at [1011, 593] on p-checkbox at bounding box center [1019, 600] width 18 height 14
checkbox input "true"
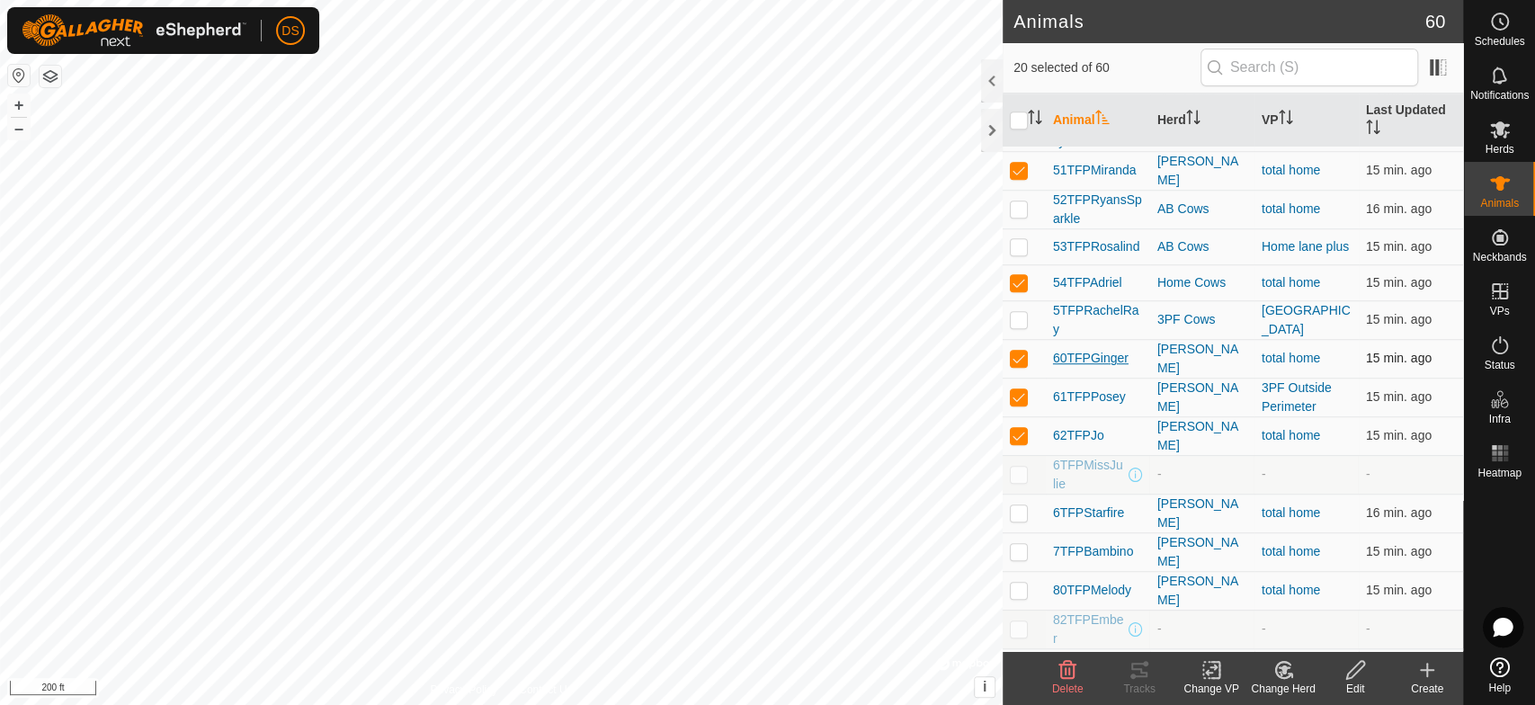
scroll to position [899, 0]
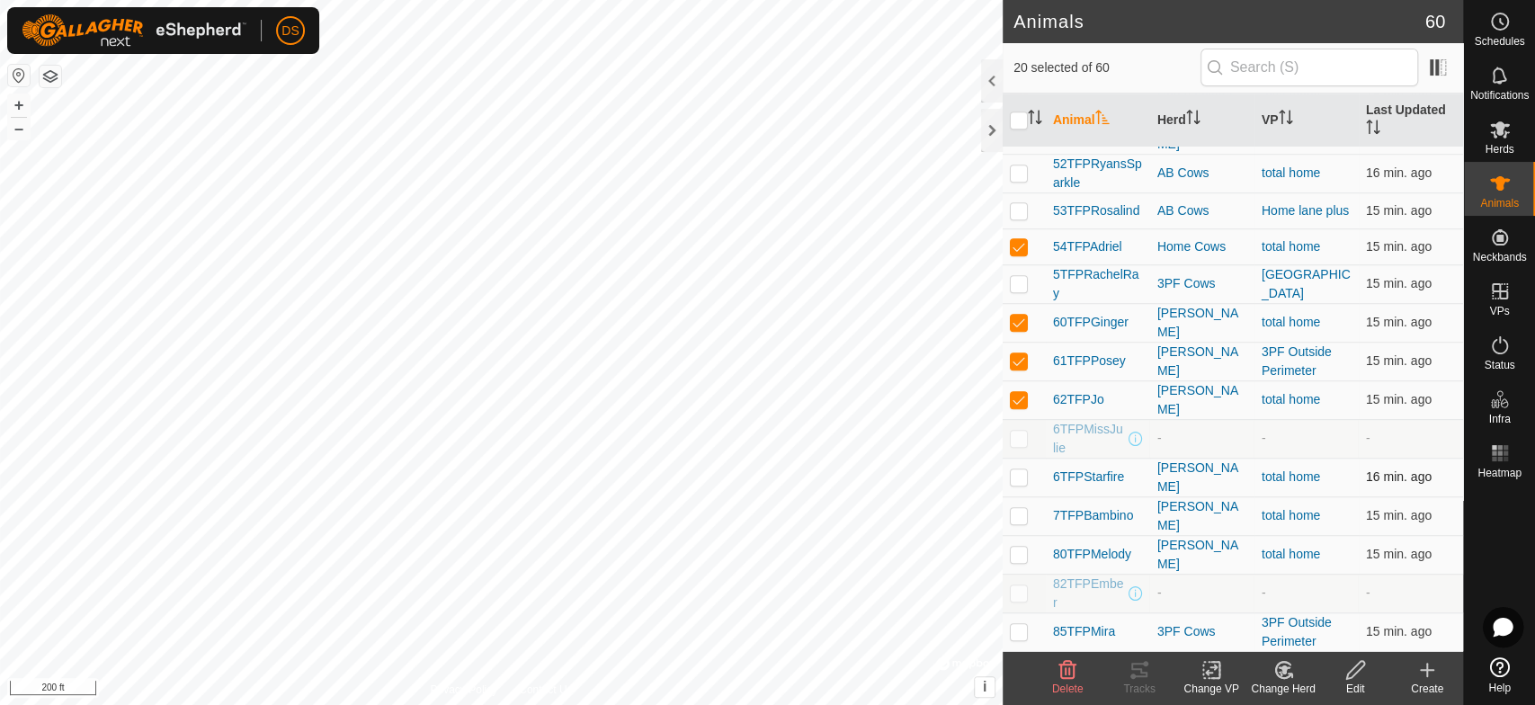
click at [1016, 469] on p-checkbox at bounding box center [1019, 476] width 18 height 14
checkbox input "true"
click at [1017, 508] on p-checkbox at bounding box center [1019, 515] width 18 height 14
checkbox input "true"
click at [1023, 547] on p-checkbox at bounding box center [1019, 554] width 18 height 14
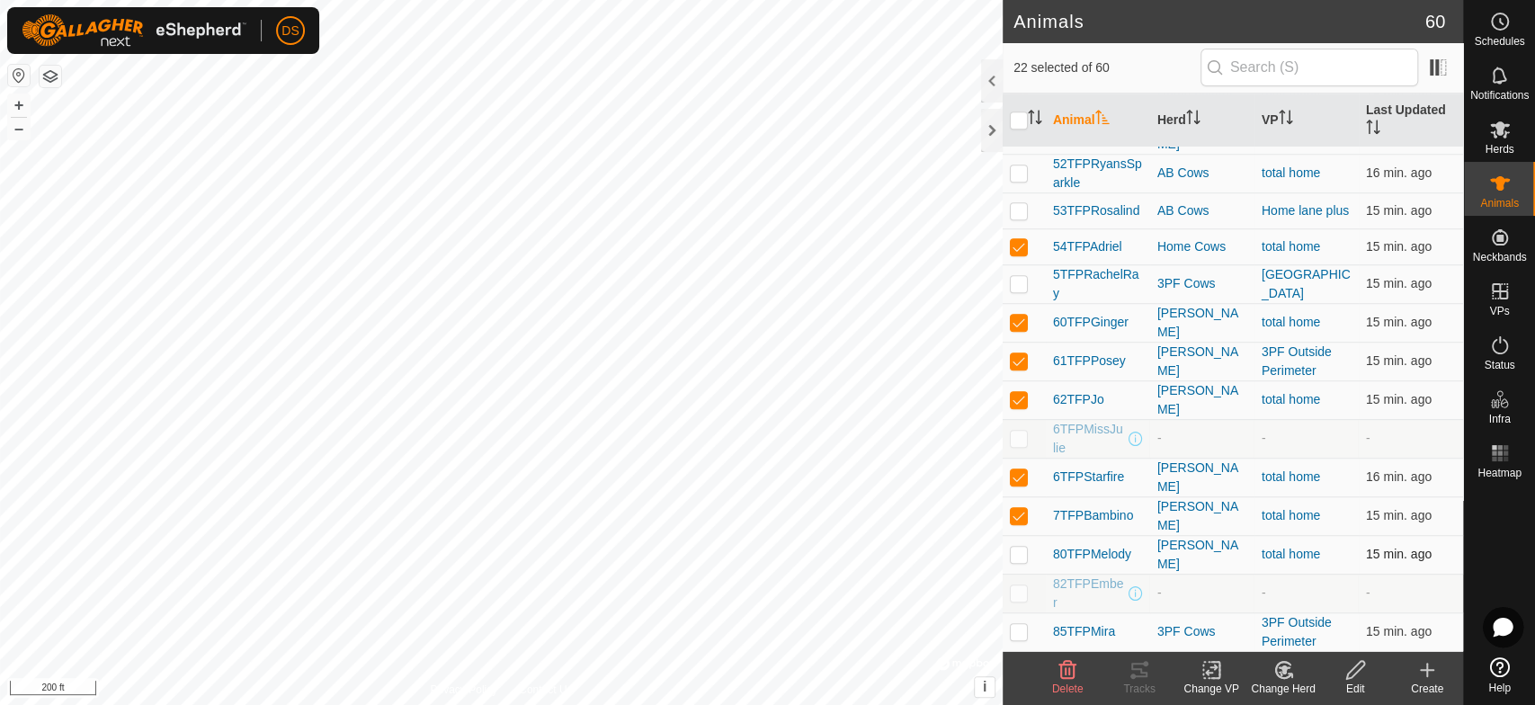
checkbox input "true"
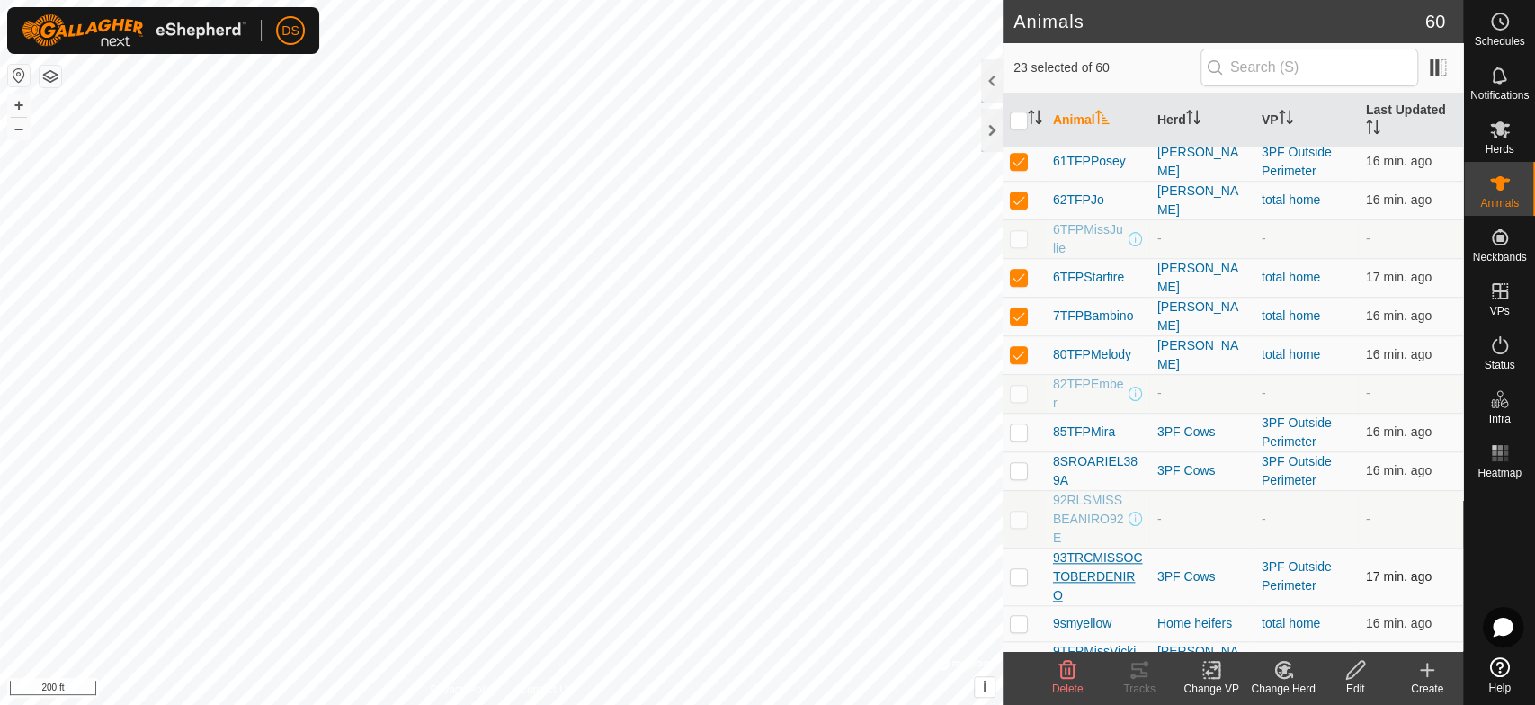
scroll to position [1199, 0]
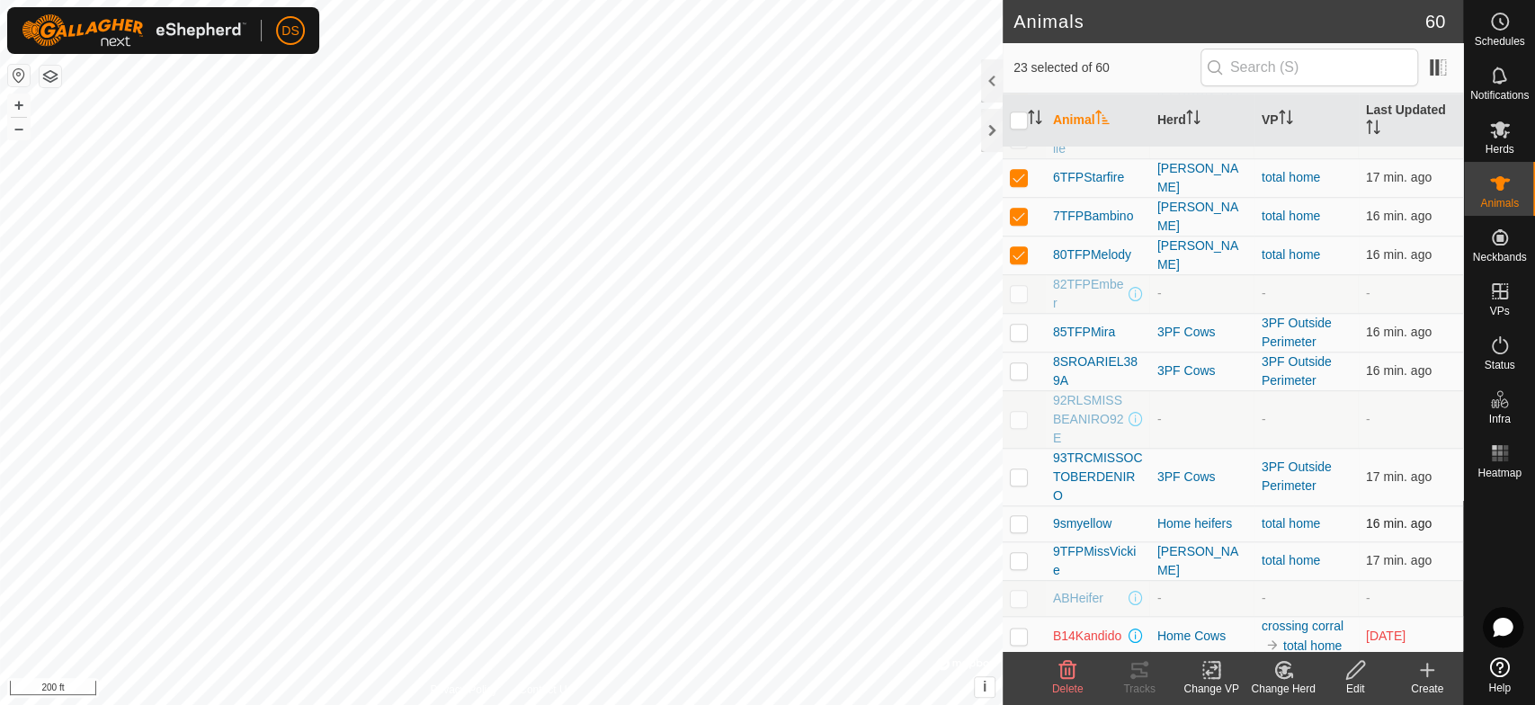
click at [1014, 516] on p-checkbox at bounding box center [1019, 523] width 18 height 14
checkbox input "true"
click at [1014, 553] on p-checkbox at bounding box center [1019, 560] width 18 height 14
checkbox input "true"
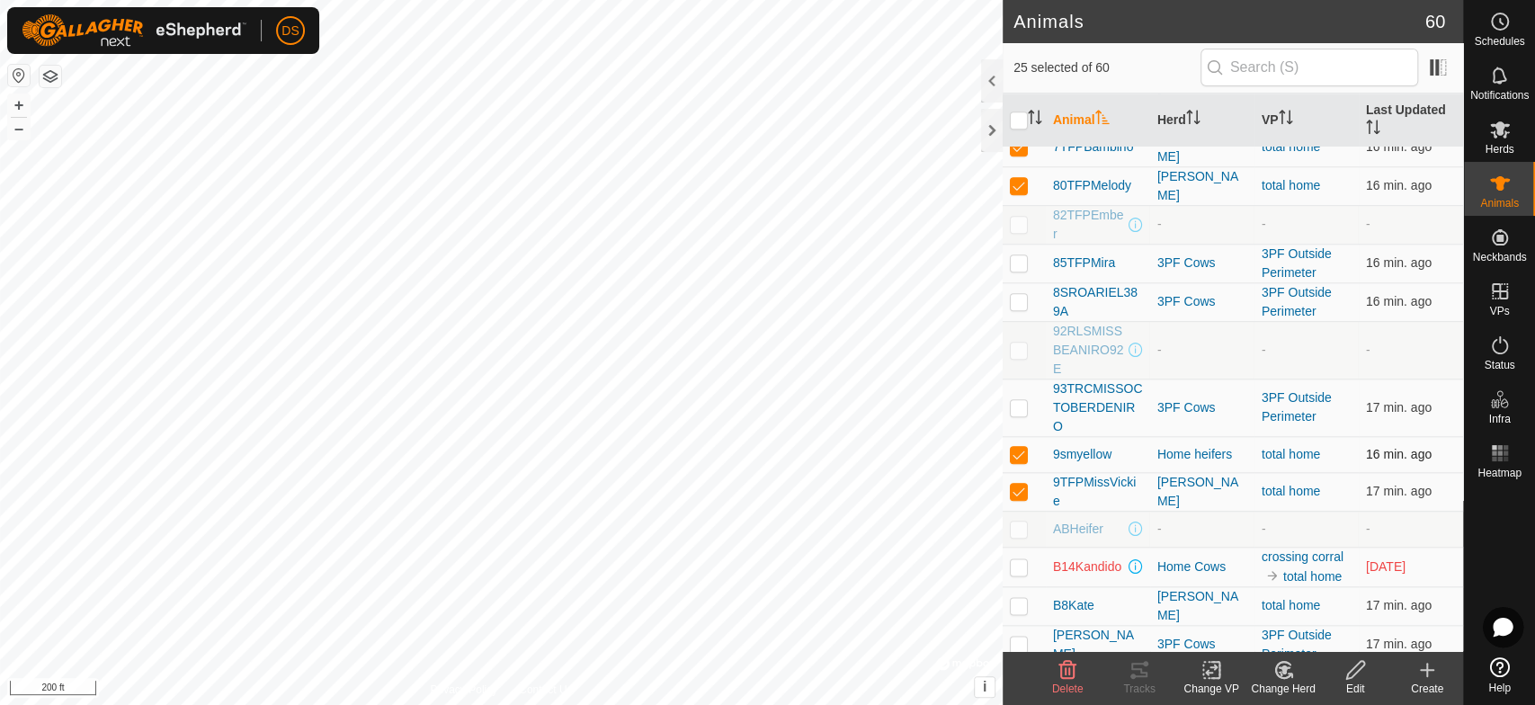
scroll to position [1299, 0]
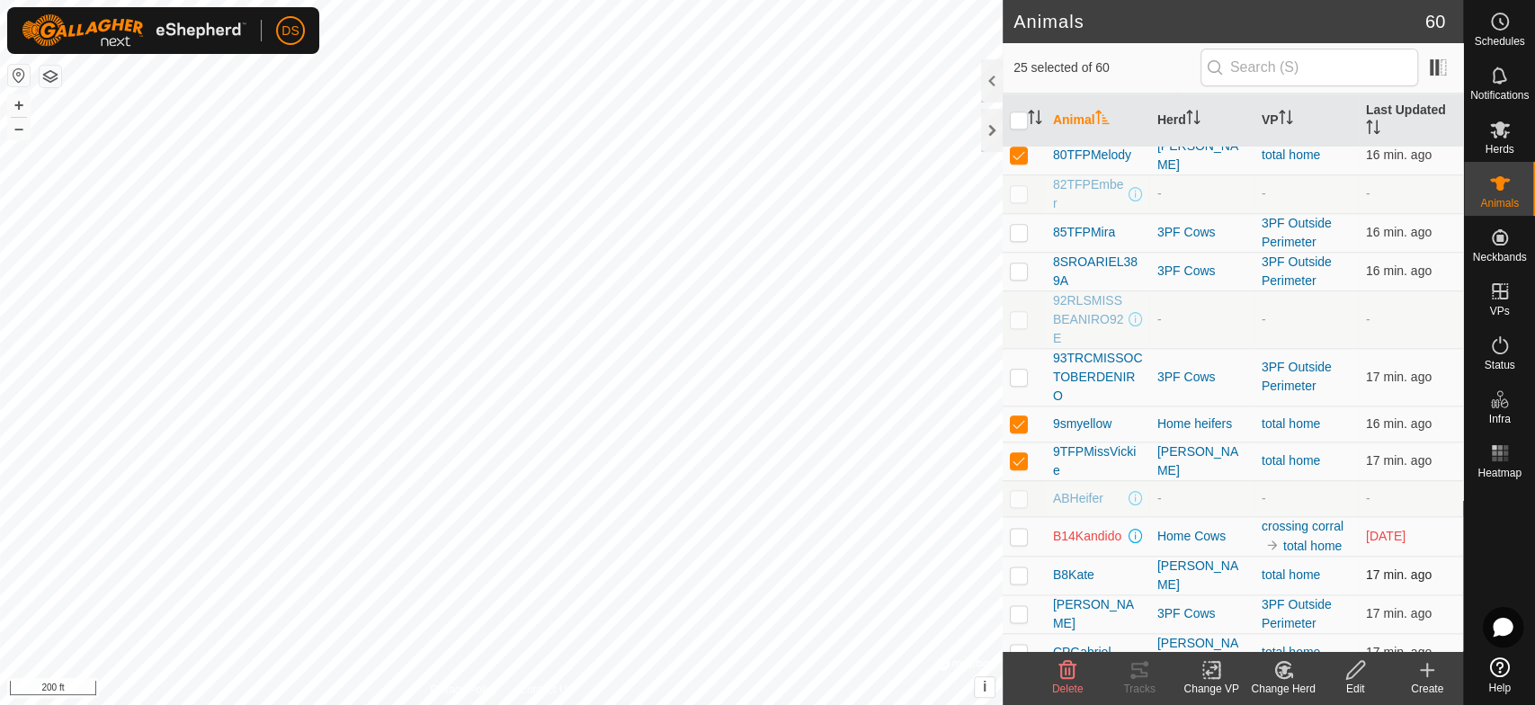
click at [1019, 567] on p-checkbox at bounding box center [1019, 574] width 18 height 14
checkbox input "true"
click at [1018, 645] on p-checkbox at bounding box center [1019, 652] width 18 height 14
checkbox input "true"
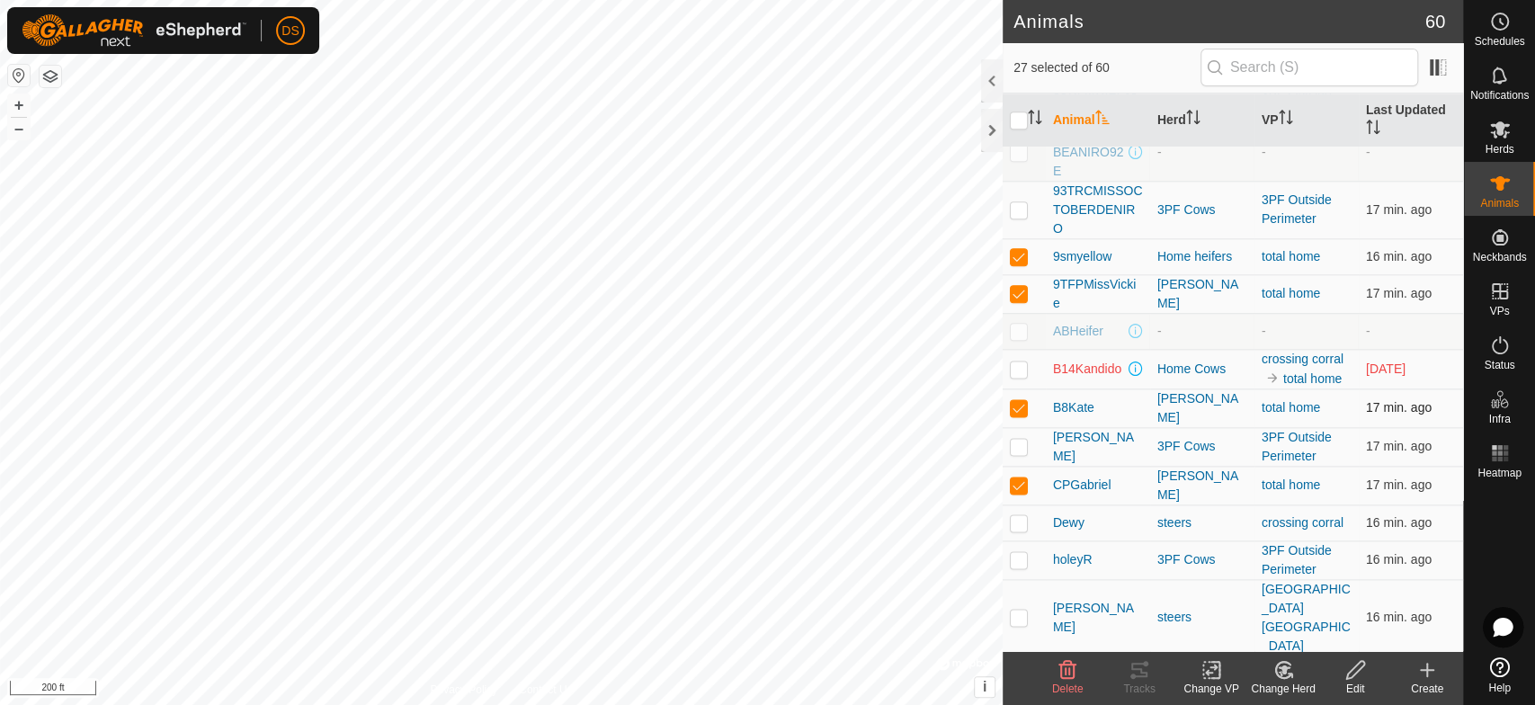
scroll to position [1498, 0]
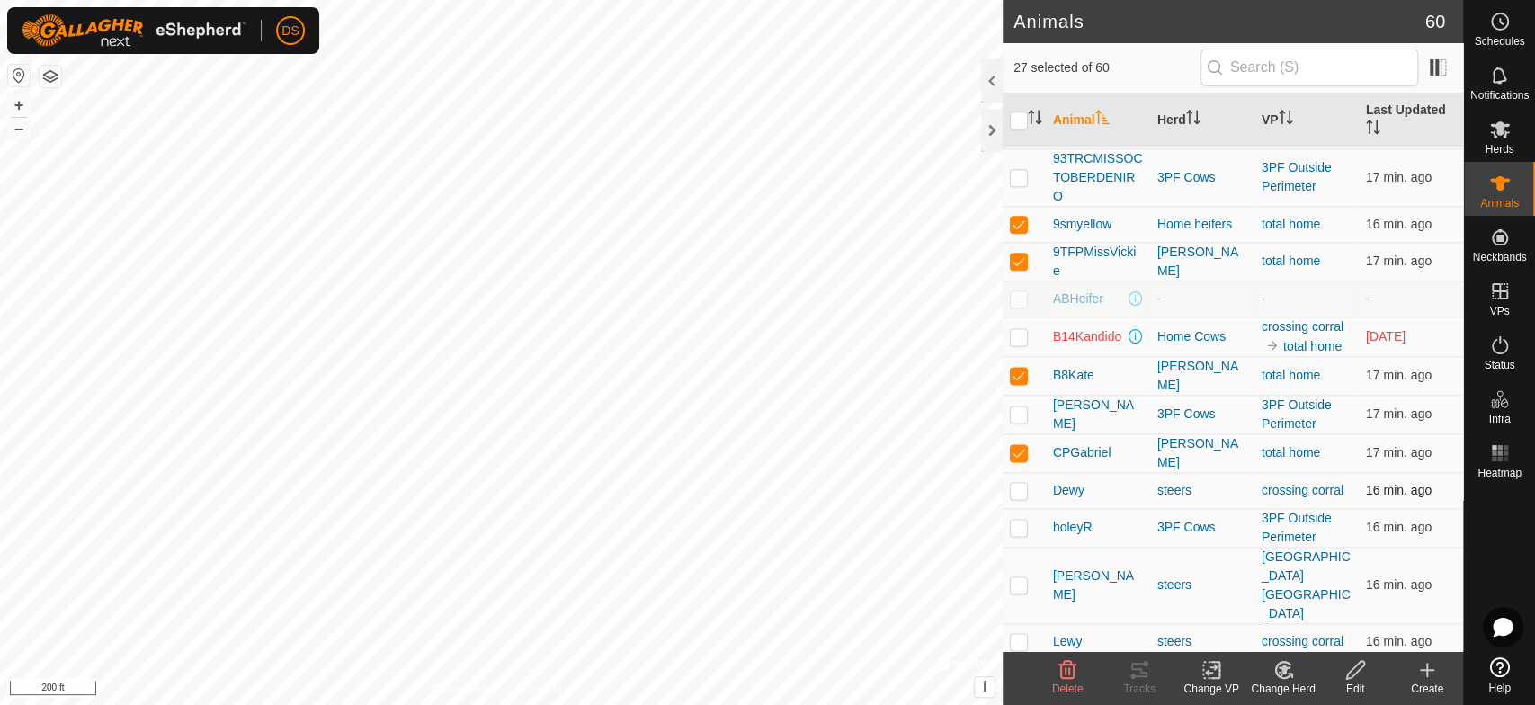
click at [1012, 483] on p-checkbox at bounding box center [1019, 490] width 18 height 14
checkbox input "true"
click at [1014, 577] on p-checkbox at bounding box center [1019, 584] width 18 height 14
checkbox input "true"
click at [1020, 634] on p-checkbox at bounding box center [1019, 641] width 18 height 14
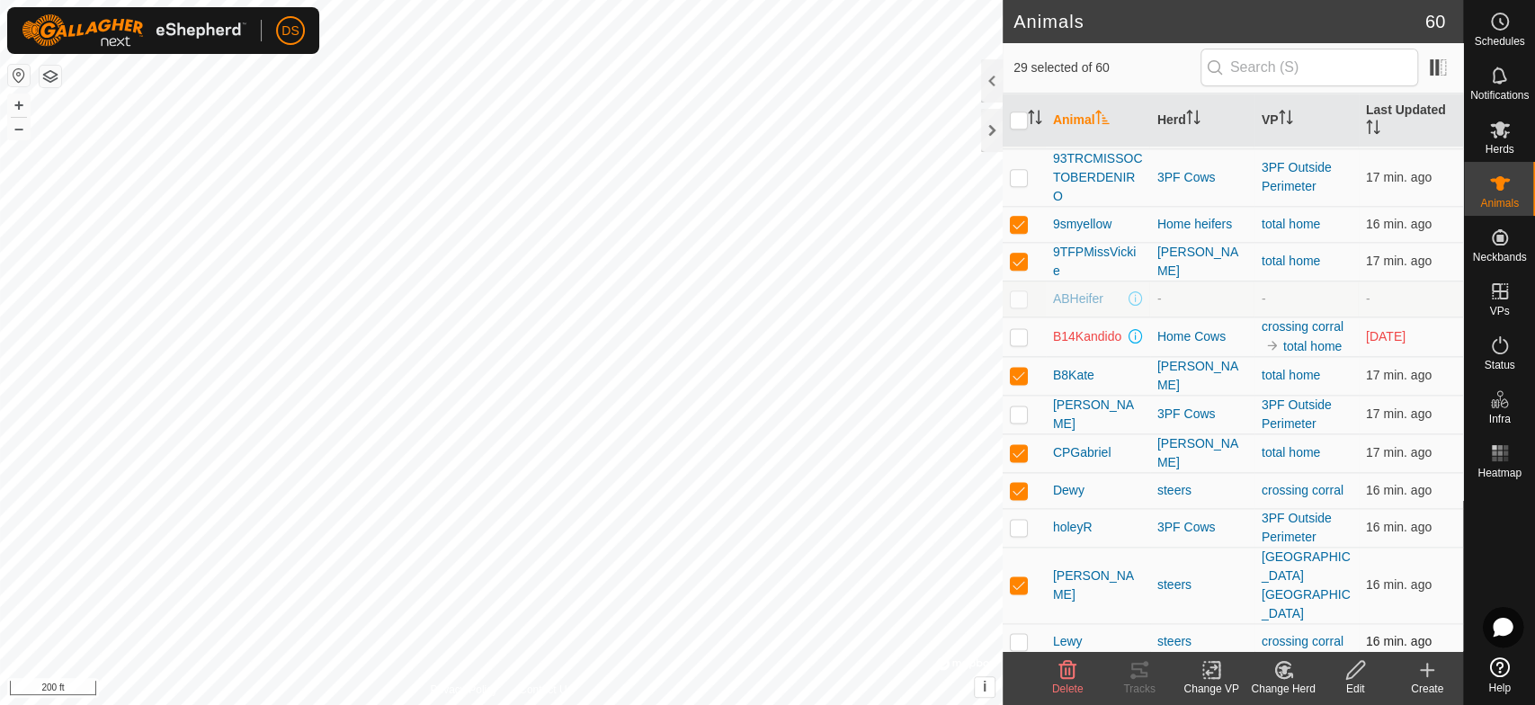
checkbox input "true"
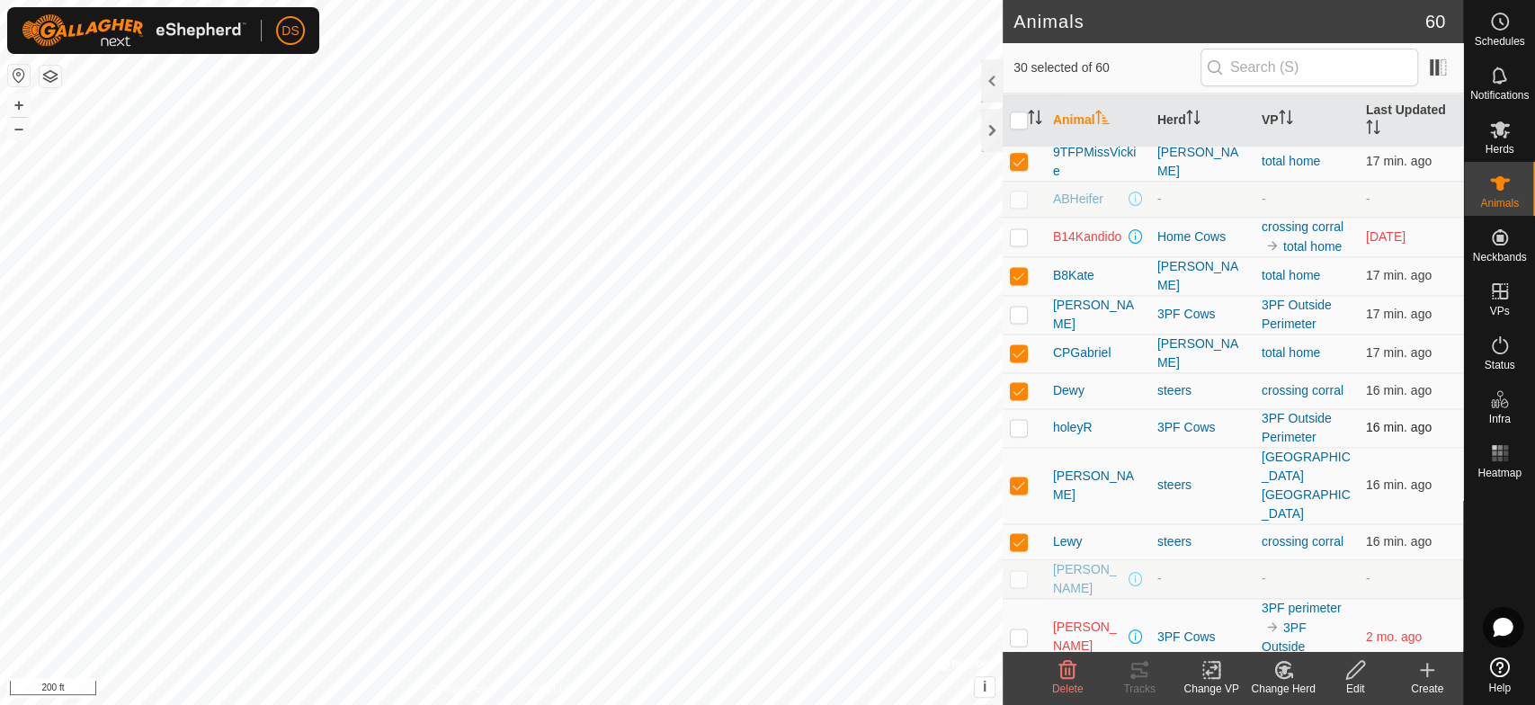
scroll to position [1698, 0]
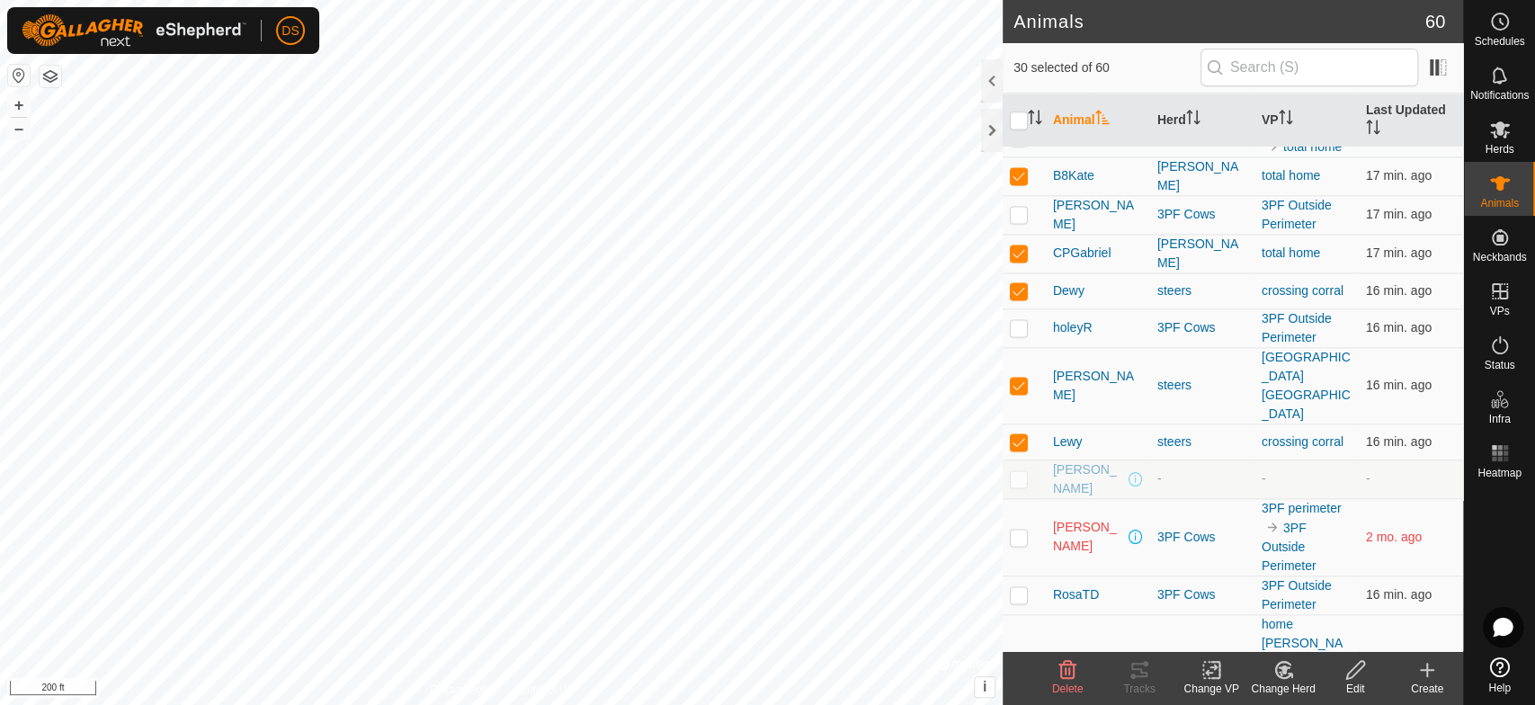
click at [1022, 665] on p-checkbox at bounding box center [1019, 672] width 18 height 14
checkbox input "true"
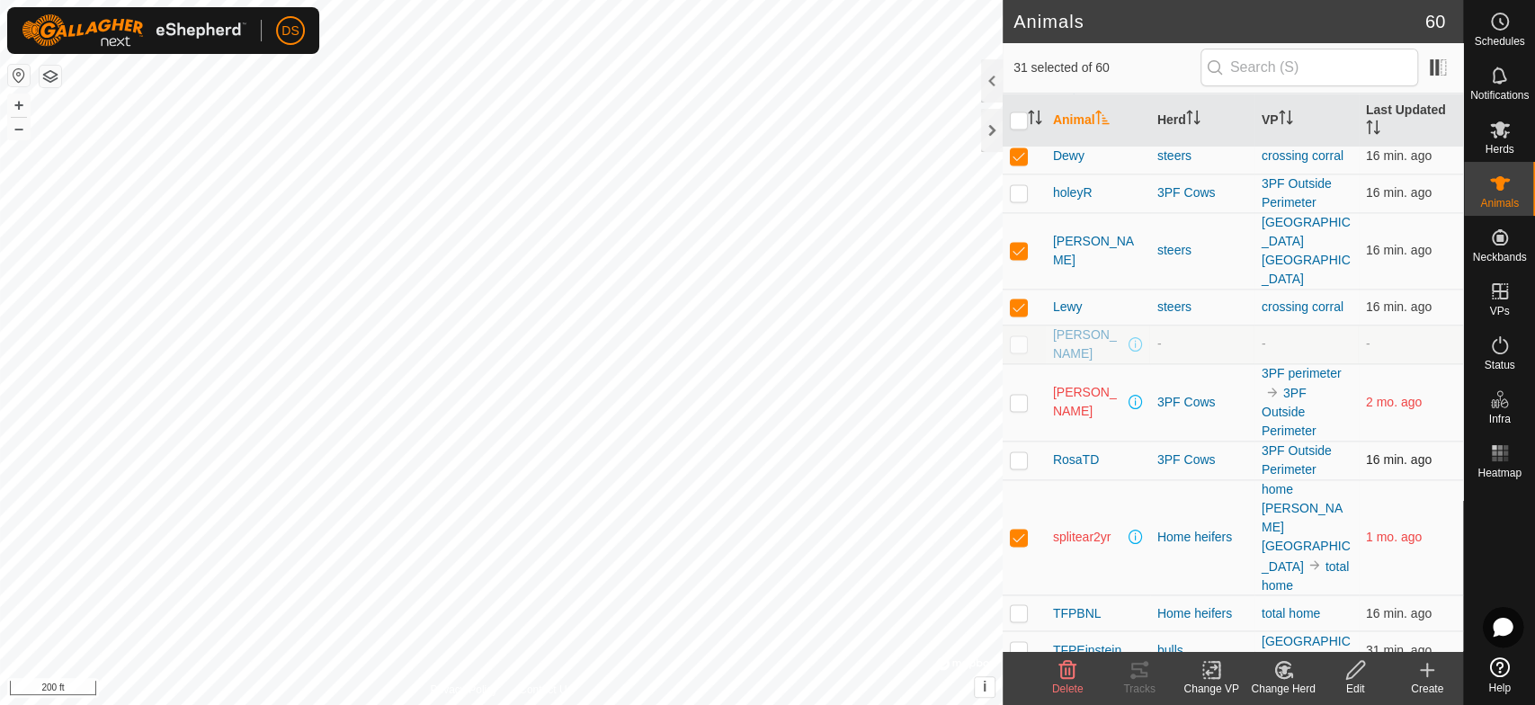
scroll to position [1834, 0]
click at [1016, 604] on p-checkbox at bounding box center [1019, 611] width 18 height 14
checkbox input "true"
click at [1208, 666] on icon at bounding box center [1212, 670] width 22 height 22
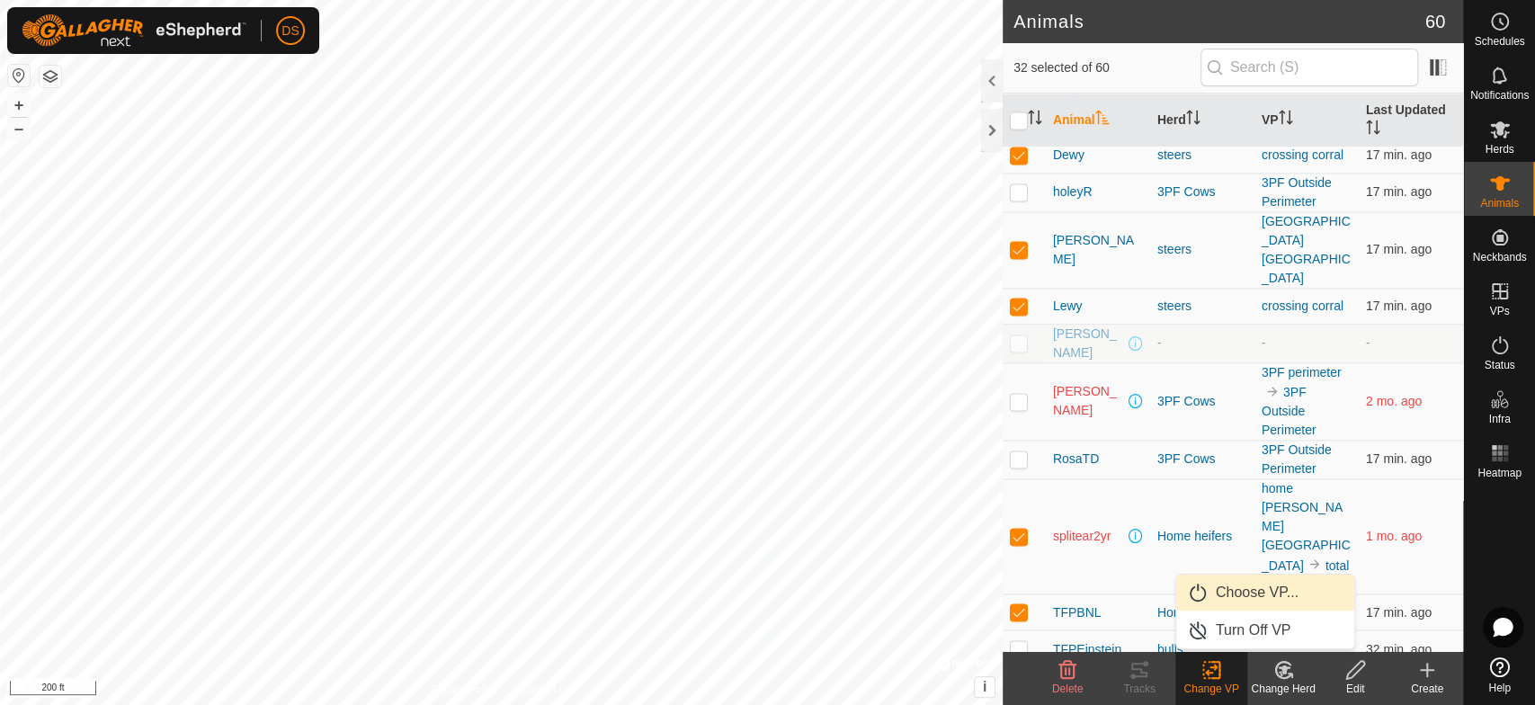
click at [1250, 586] on link "Choose VP..." at bounding box center [1265, 593] width 178 height 36
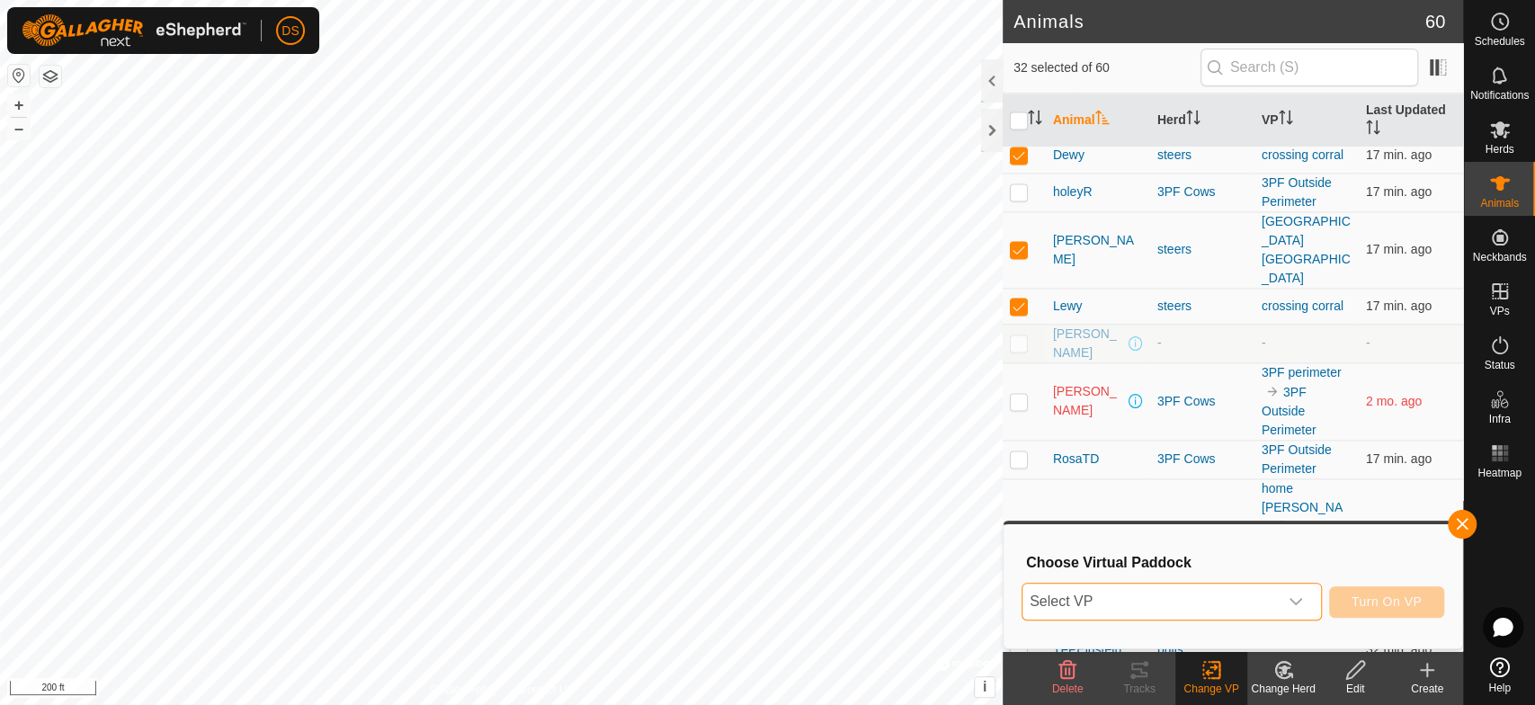
click at [1087, 608] on span "Select VP" at bounding box center [1150, 602] width 255 height 36
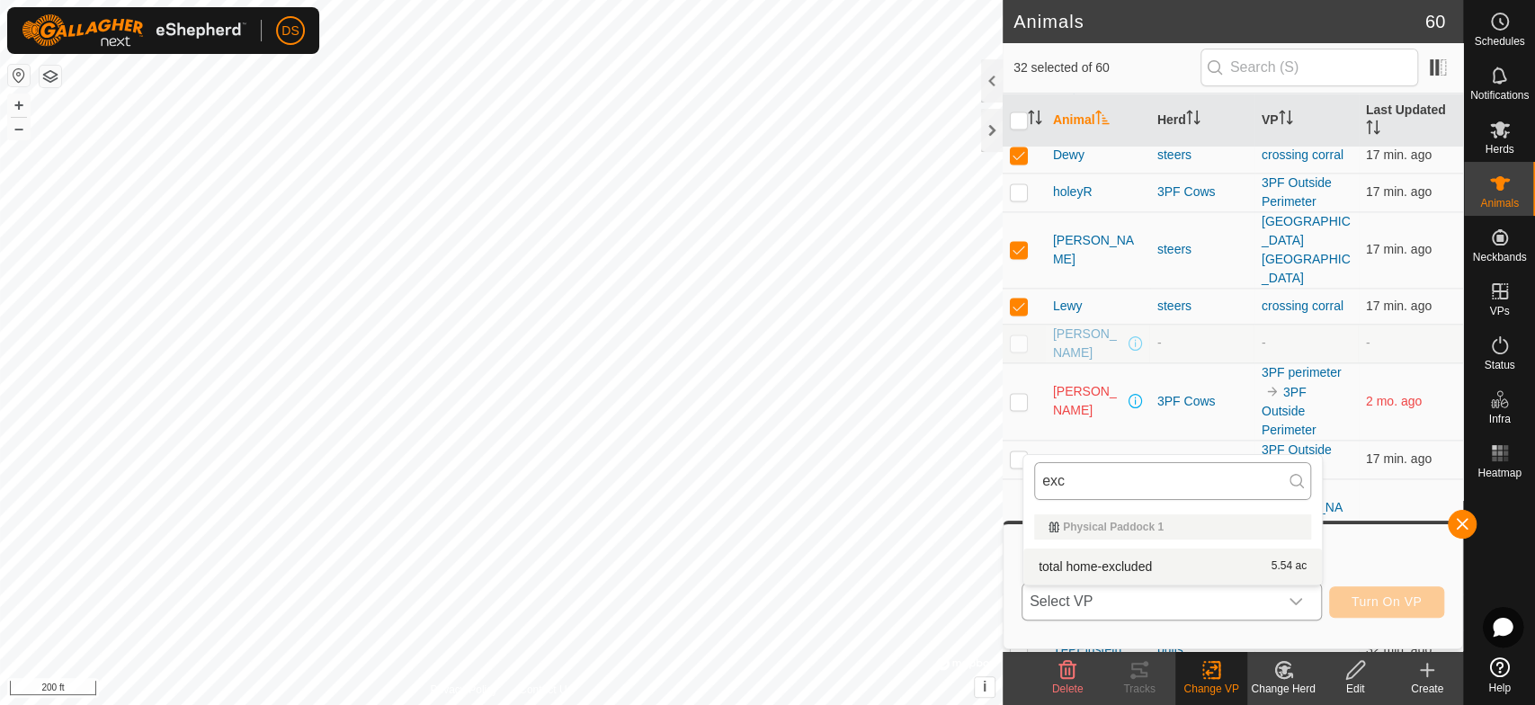
drag, startPoint x: 1073, startPoint y: 481, endPoint x: 1041, endPoint y: 483, distance: 32.4
click at [1041, 483] on input "exc" at bounding box center [1172, 481] width 277 height 38
type input "tota"
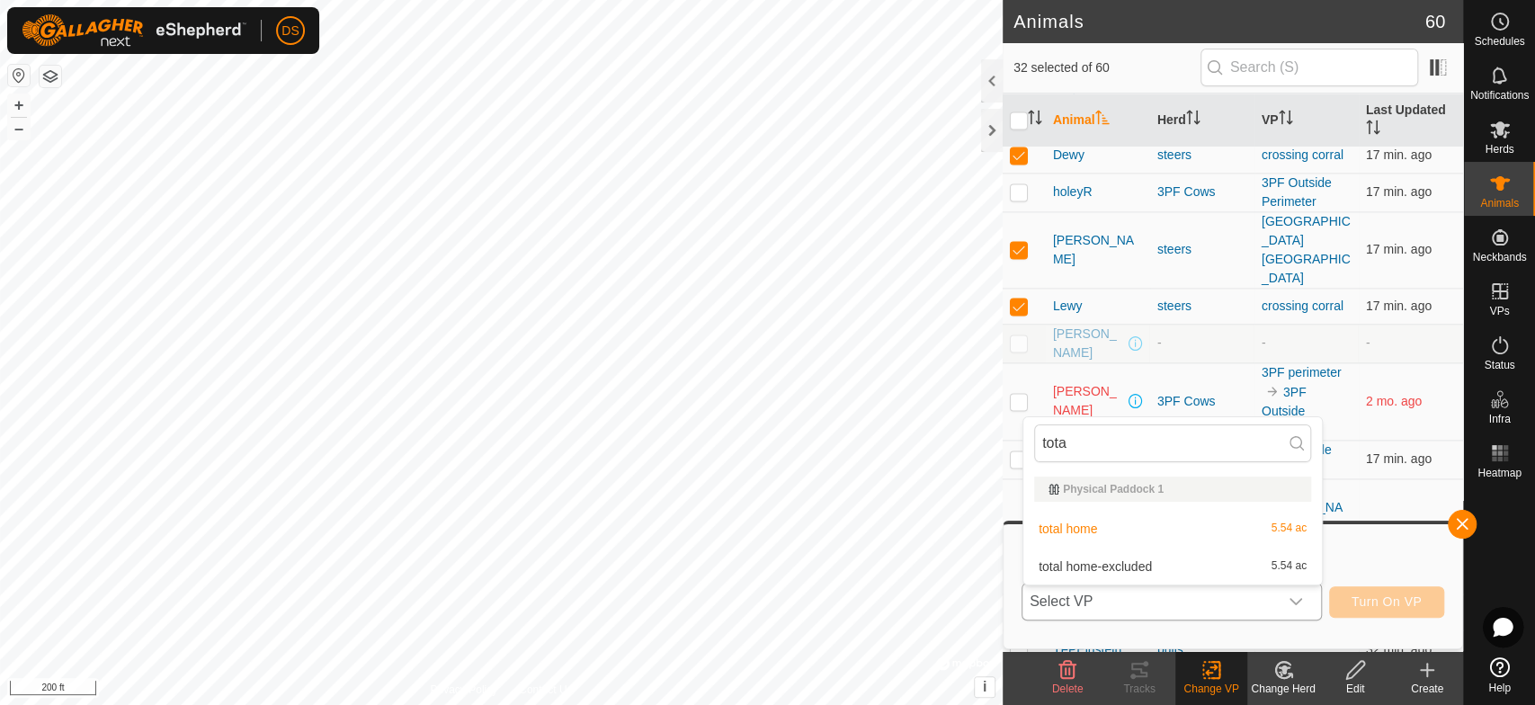
click at [1081, 562] on li "total home-excluded 5.54 ac" at bounding box center [1172, 567] width 299 height 36
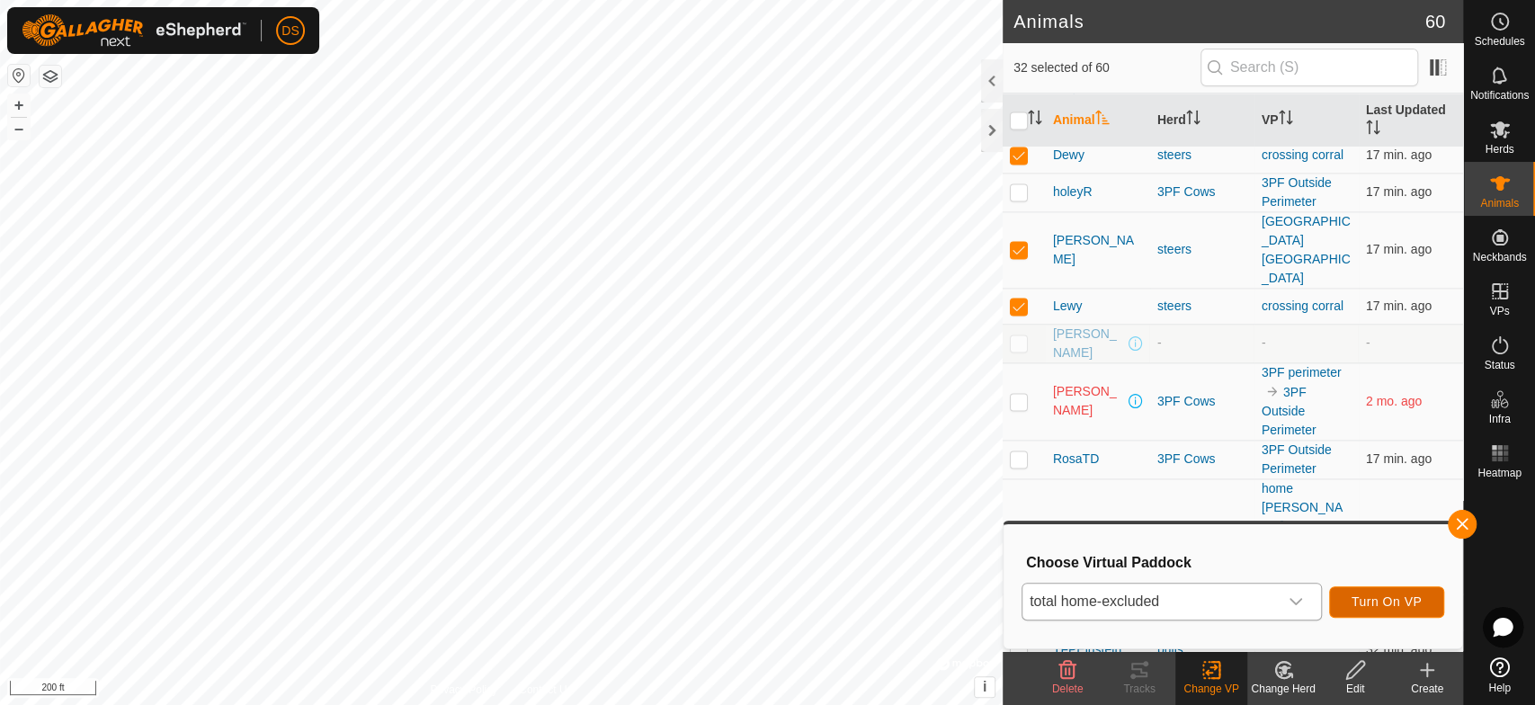
click at [1404, 596] on span "Turn On VP" at bounding box center [1387, 601] width 70 height 14
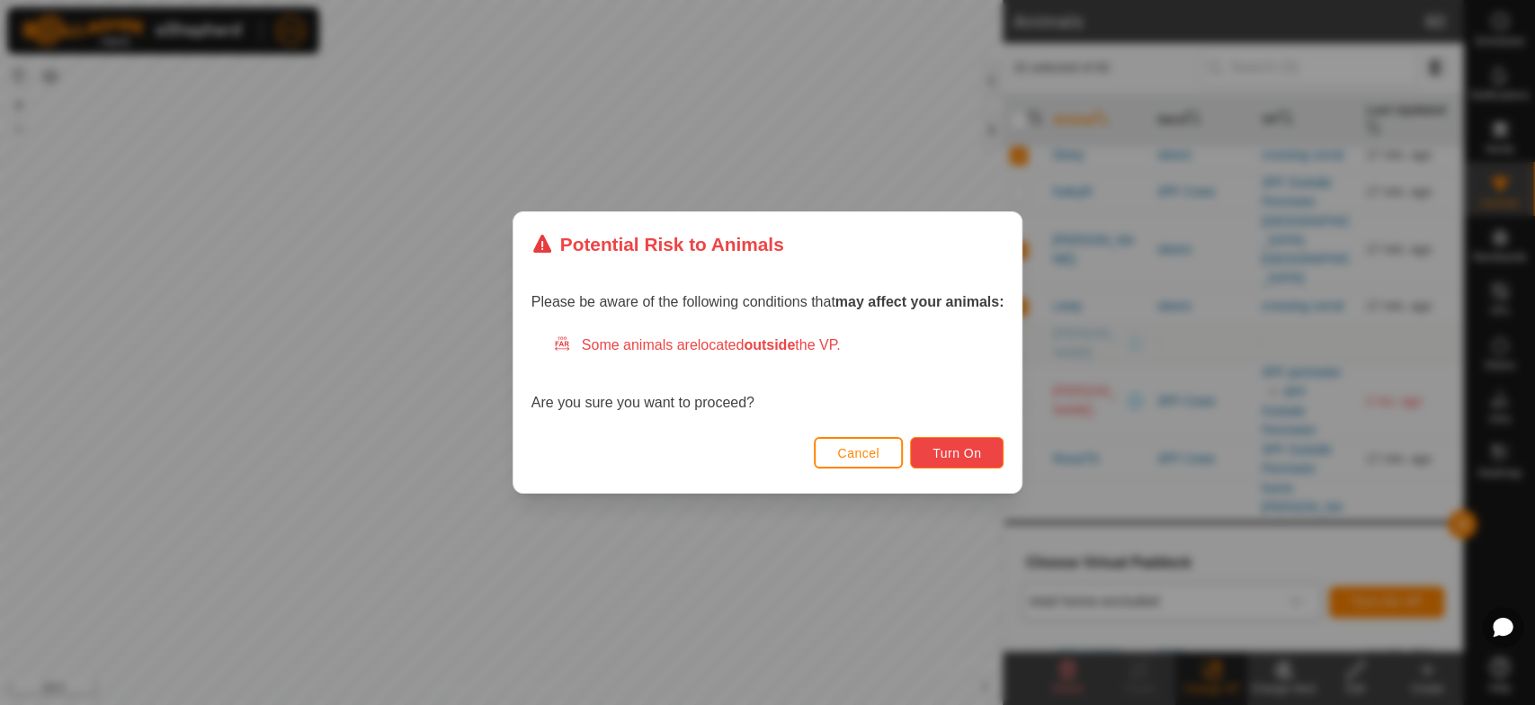
click at [936, 438] on button "Turn On" at bounding box center [957, 452] width 94 height 31
